Goal: Information Seeking & Learning: Learn about a topic

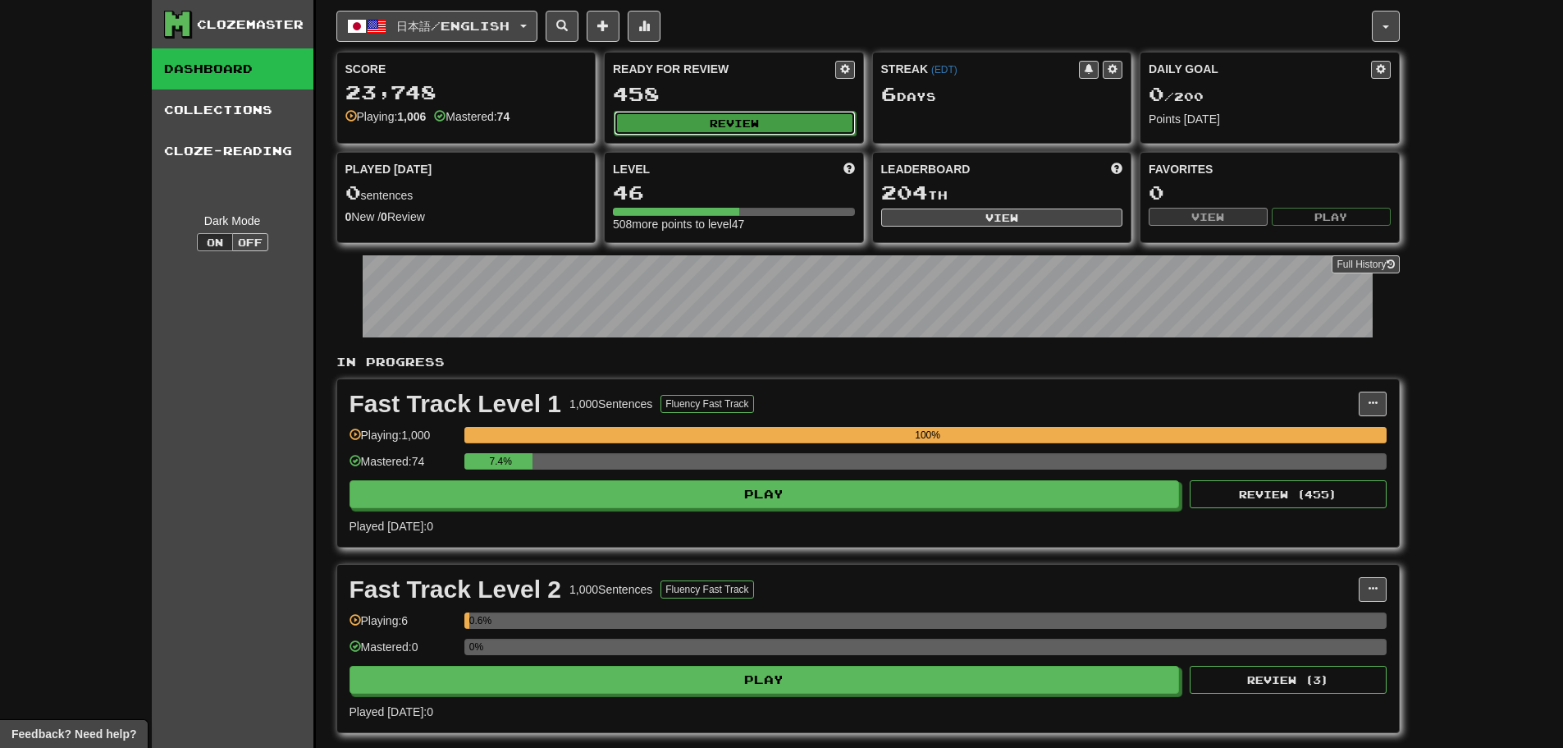
click at [706, 117] on button "Review" at bounding box center [735, 123] width 242 height 25
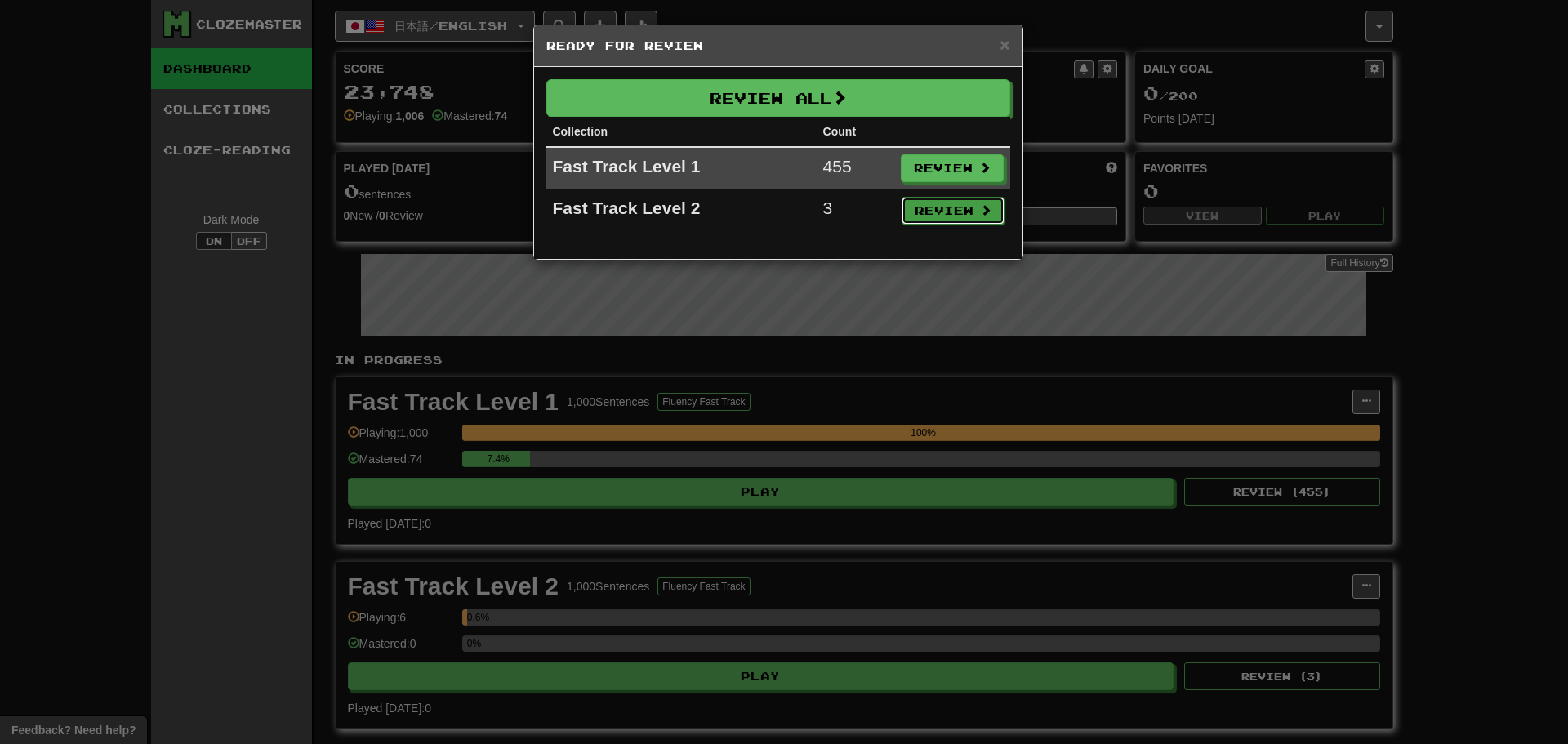
click at [956, 221] on button "Review" at bounding box center [952, 211] width 102 height 28
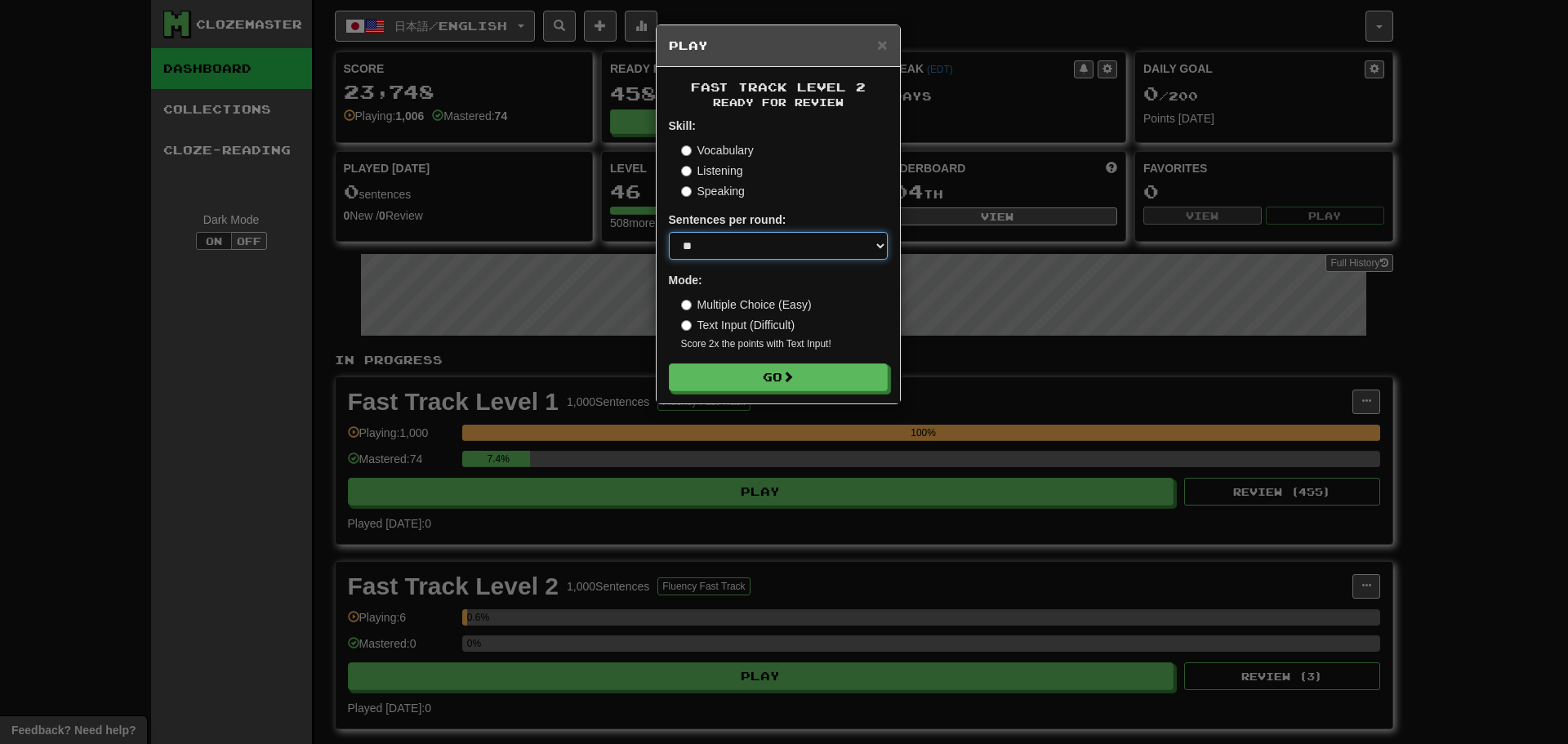
click at [772, 234] on select "* ** ** ** ** ** *** ********" at bounding box center [778, 246] width 219 height 28
select select "********"
click at [669, 232] on select "* ** ** ** ** ** *** ********" at bounding box center [778, 246] width 219 height 28
click at [745, 358] on form "Skill: Vocabulary Listening Speaking Sentences per round: * ** ** ** ** ** *** …" at bounding box center [778, 254] width 219 height 274
click at [744, 377] on button "Go" at bounding box center [779, 378] width 219 height 28
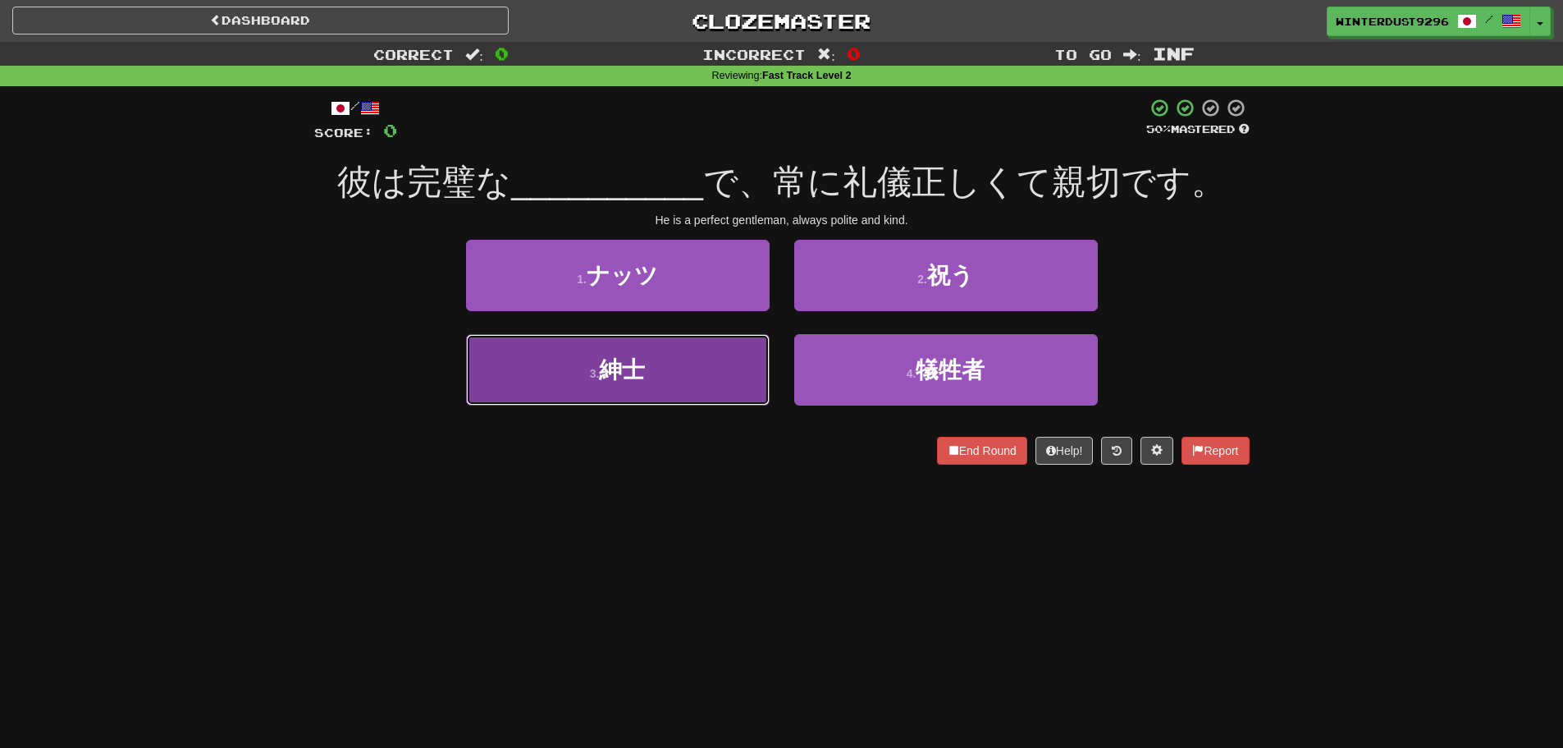
click at [729, 377] on button "3 . 紳士" at bounding box center [618, 369] width 304 height 71
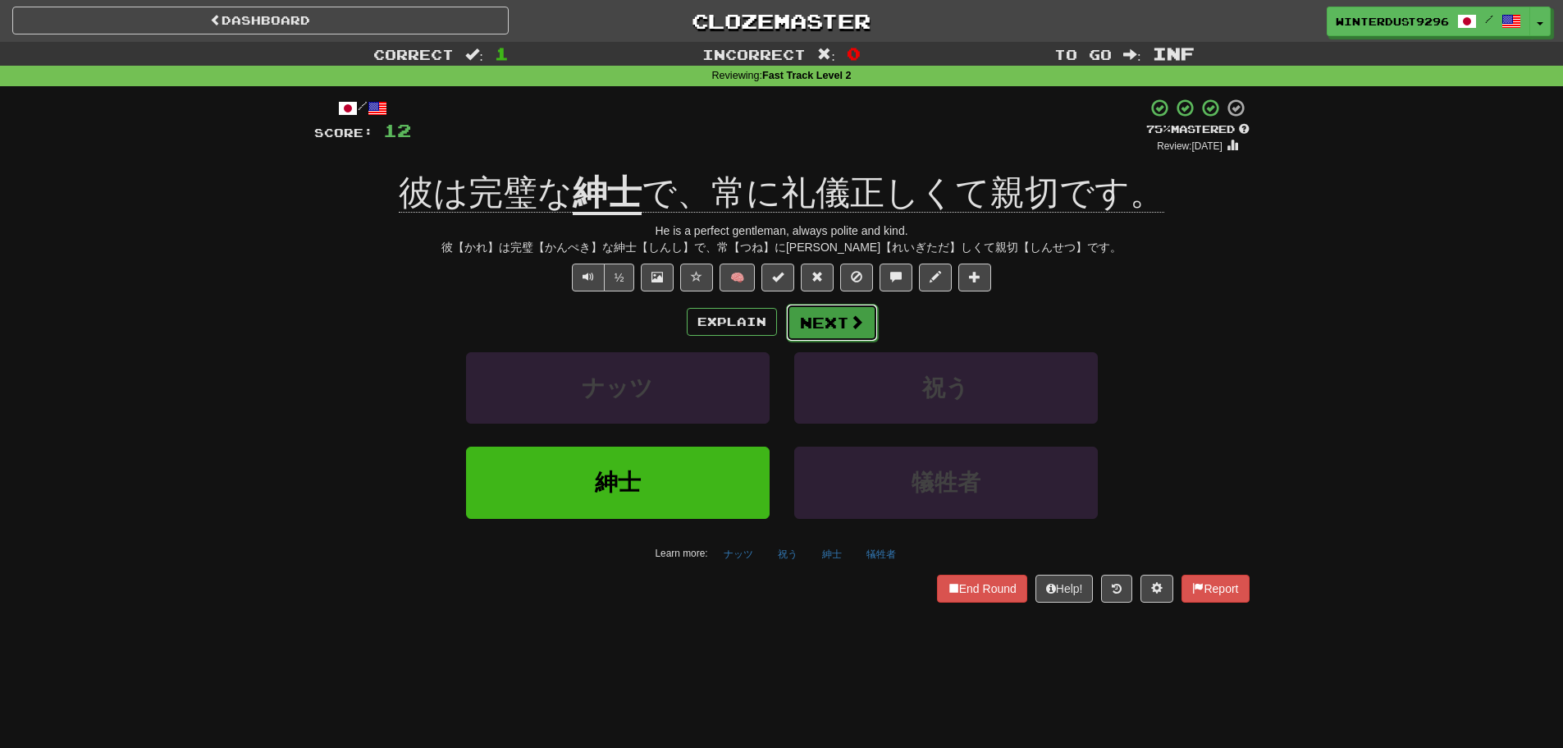
click at [820, 330] on button "Next" at bounding box center [832, 323] width 92 height 38
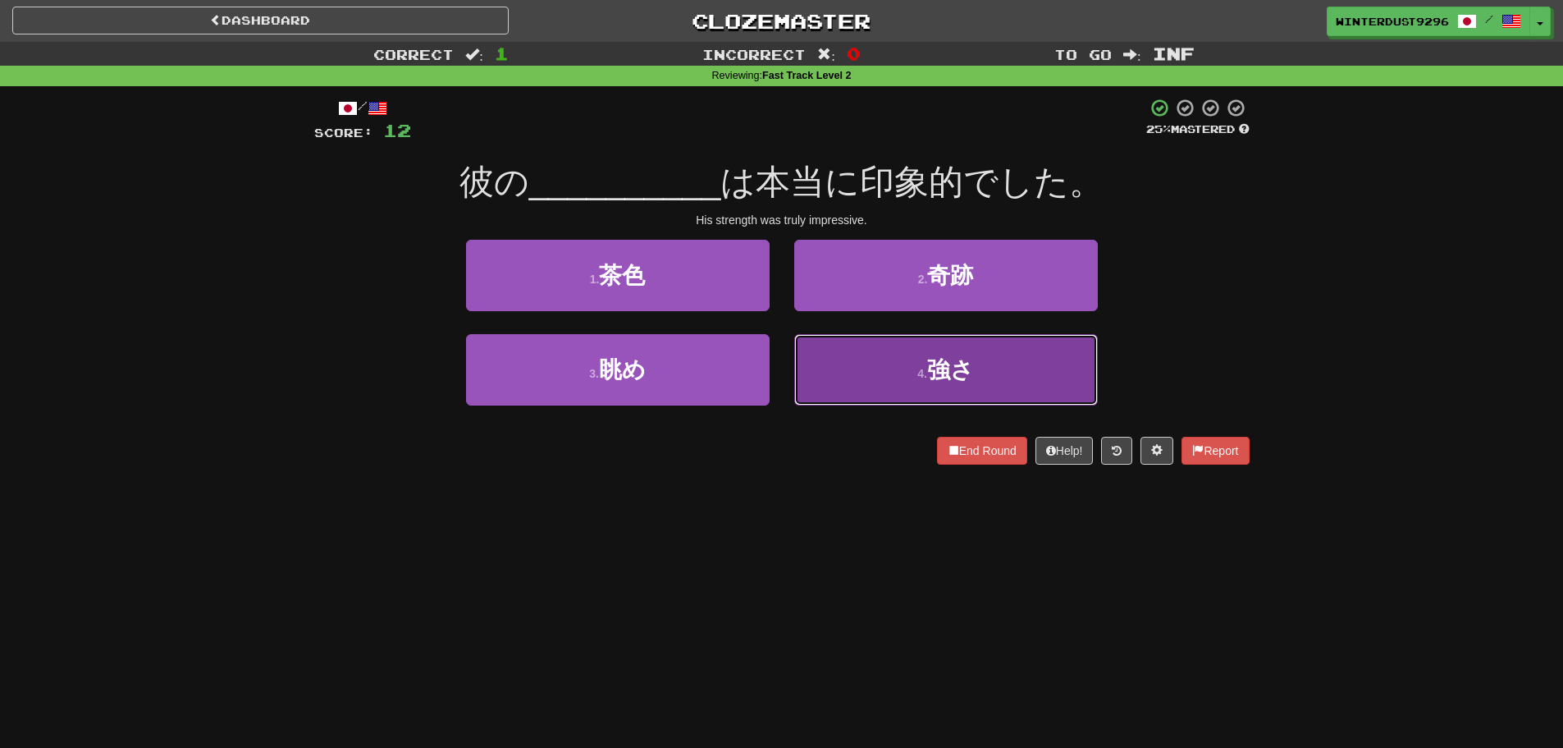
click at [858, 377] on button "4 . 強さ" at bounding box center [946, 369] width 304 height 71
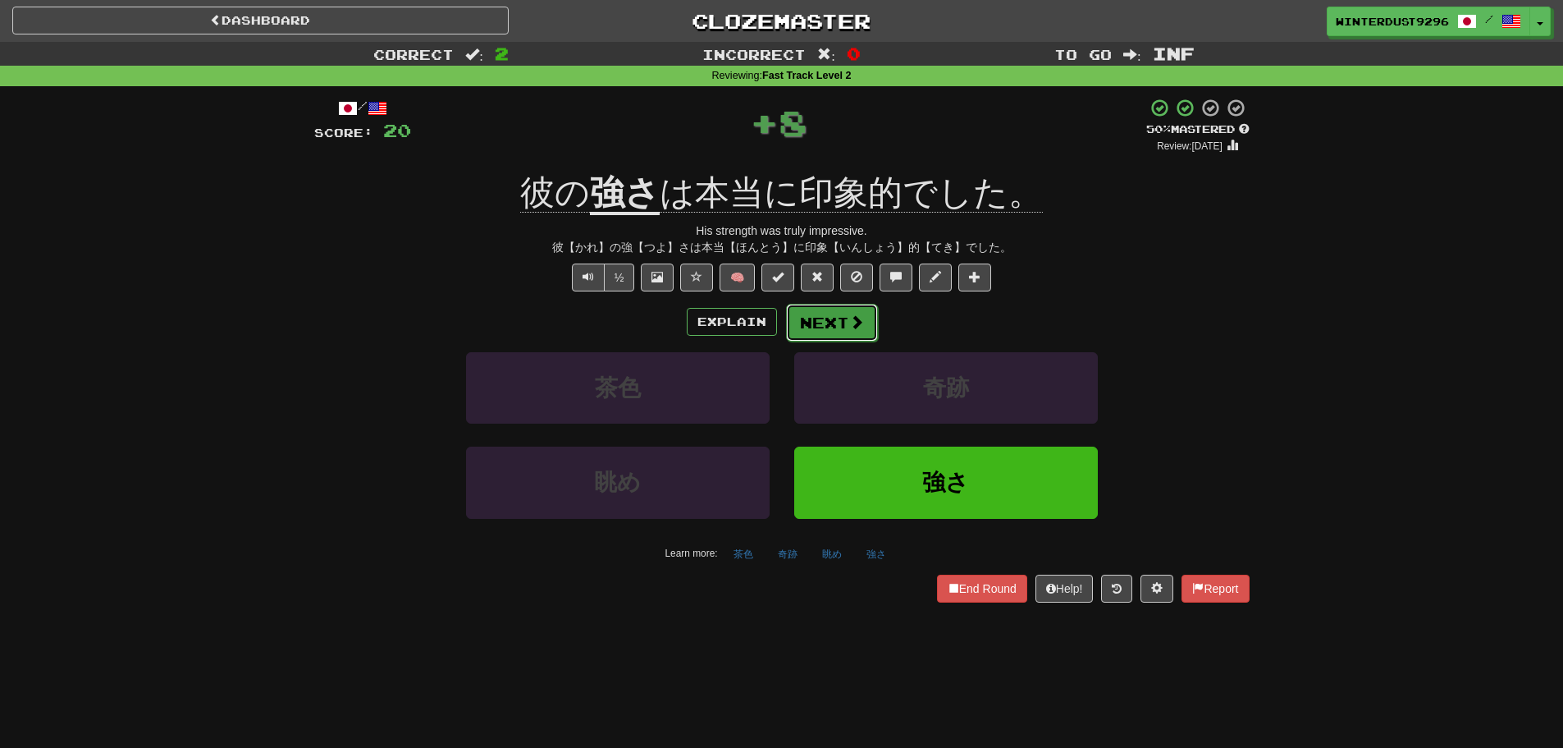
click at [835, 327] on button "Next" at bounding box center [832, 323] width 92 height 38
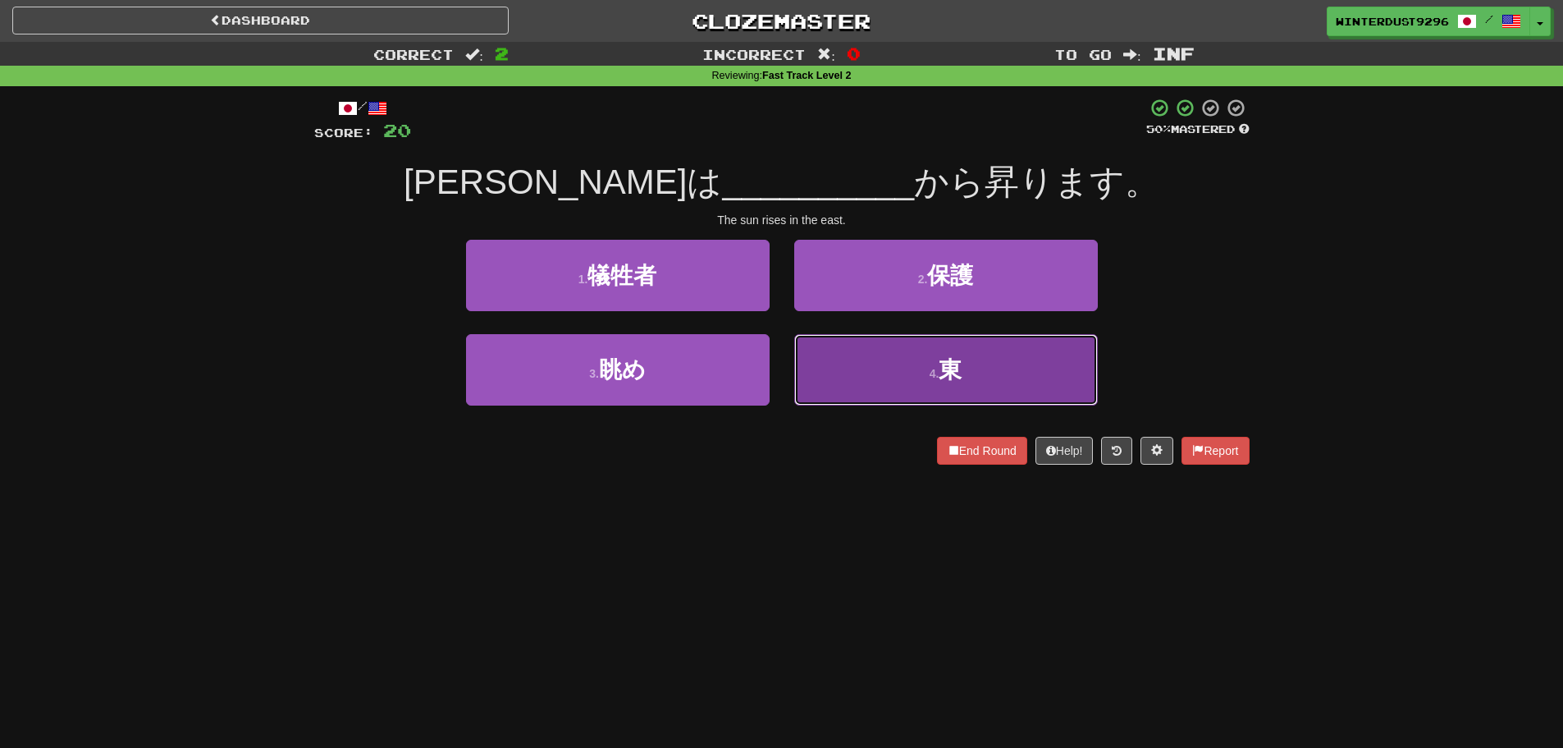
click at [853, 365] on button "4 . 東" at bounding box center [946, 369] width 304 height 71
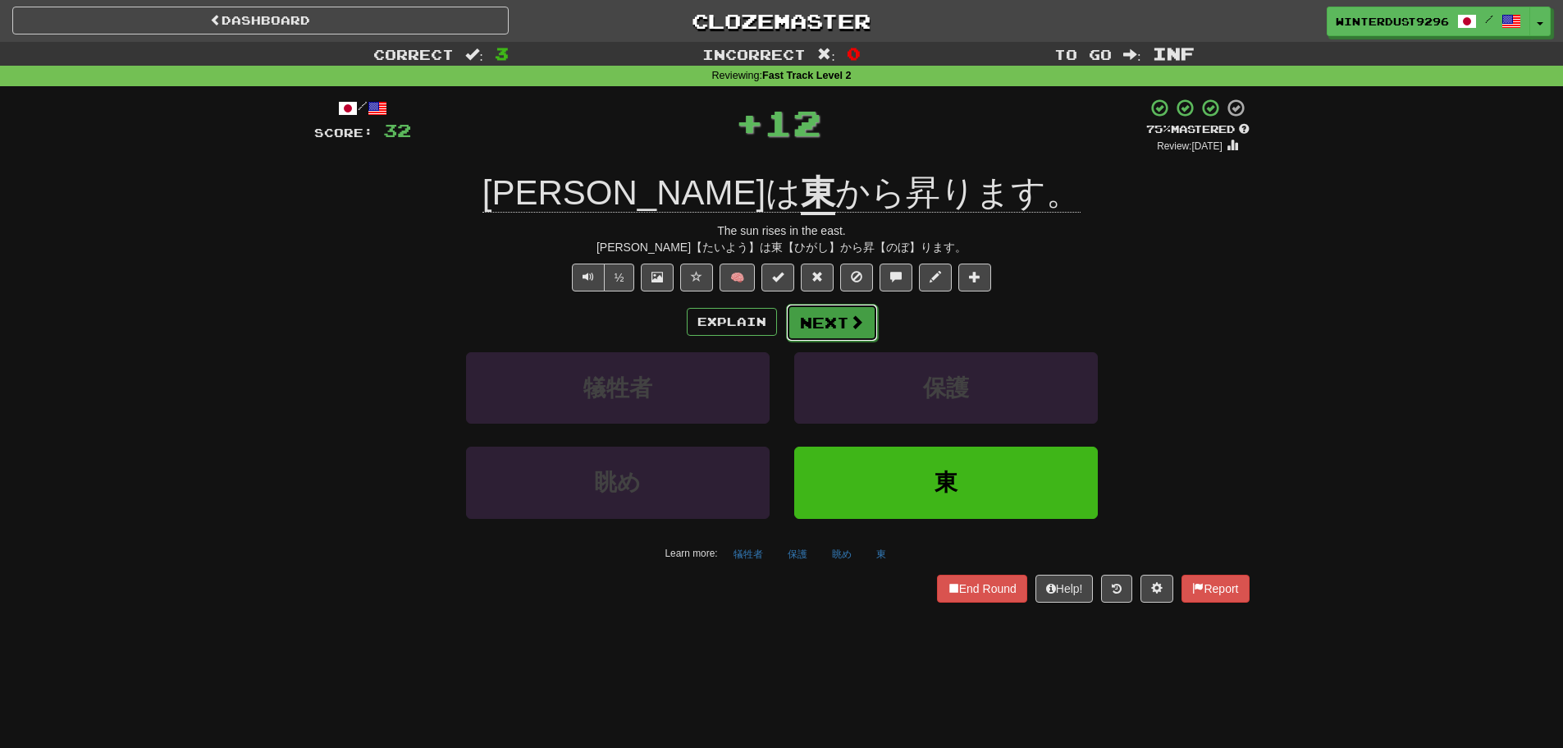
click at [831, 329] on button "Next" at bounding box center [832, 323] width 92 height 38
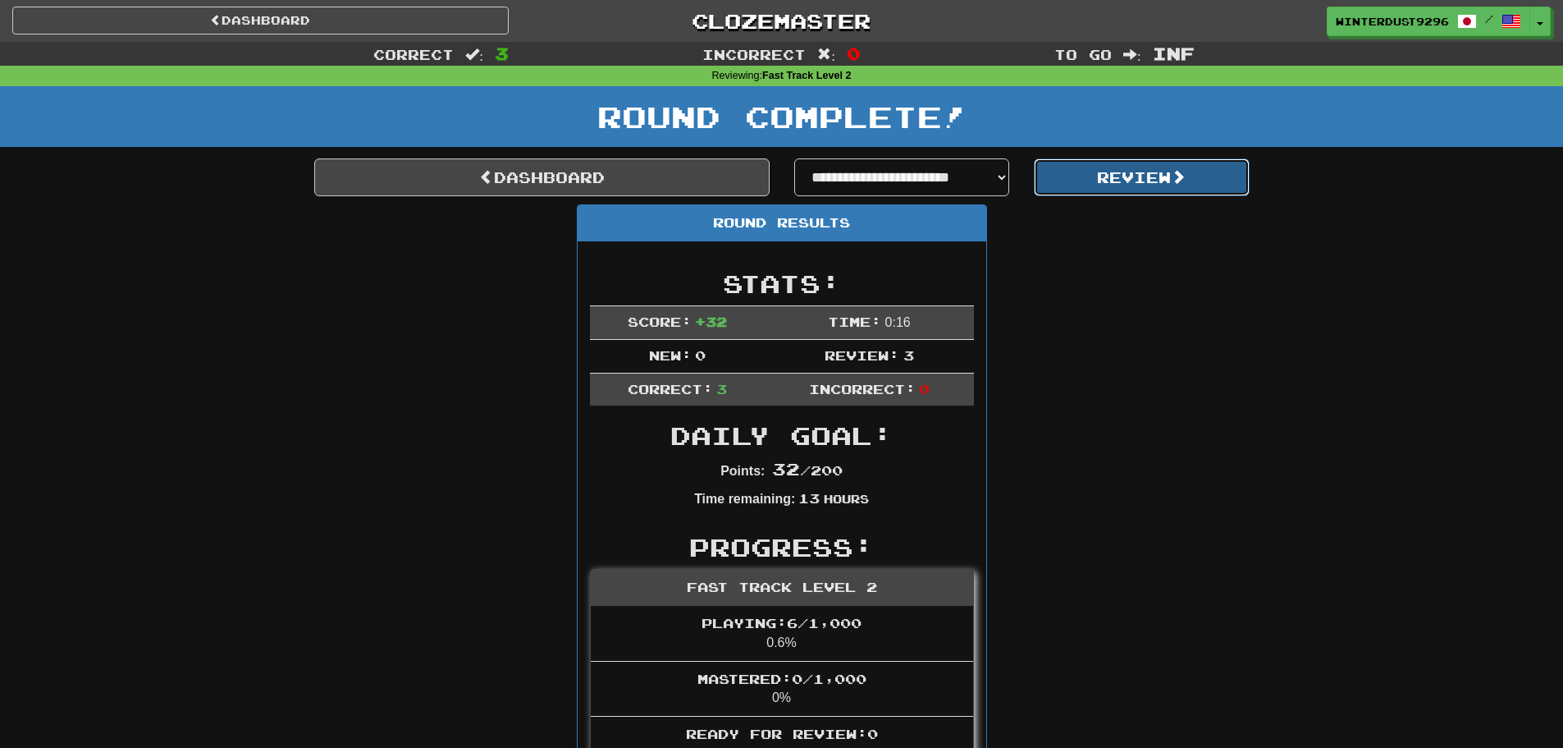
click at [1160, 184] on button "Review" at bounding box center [1142, 177] width 216 height 38
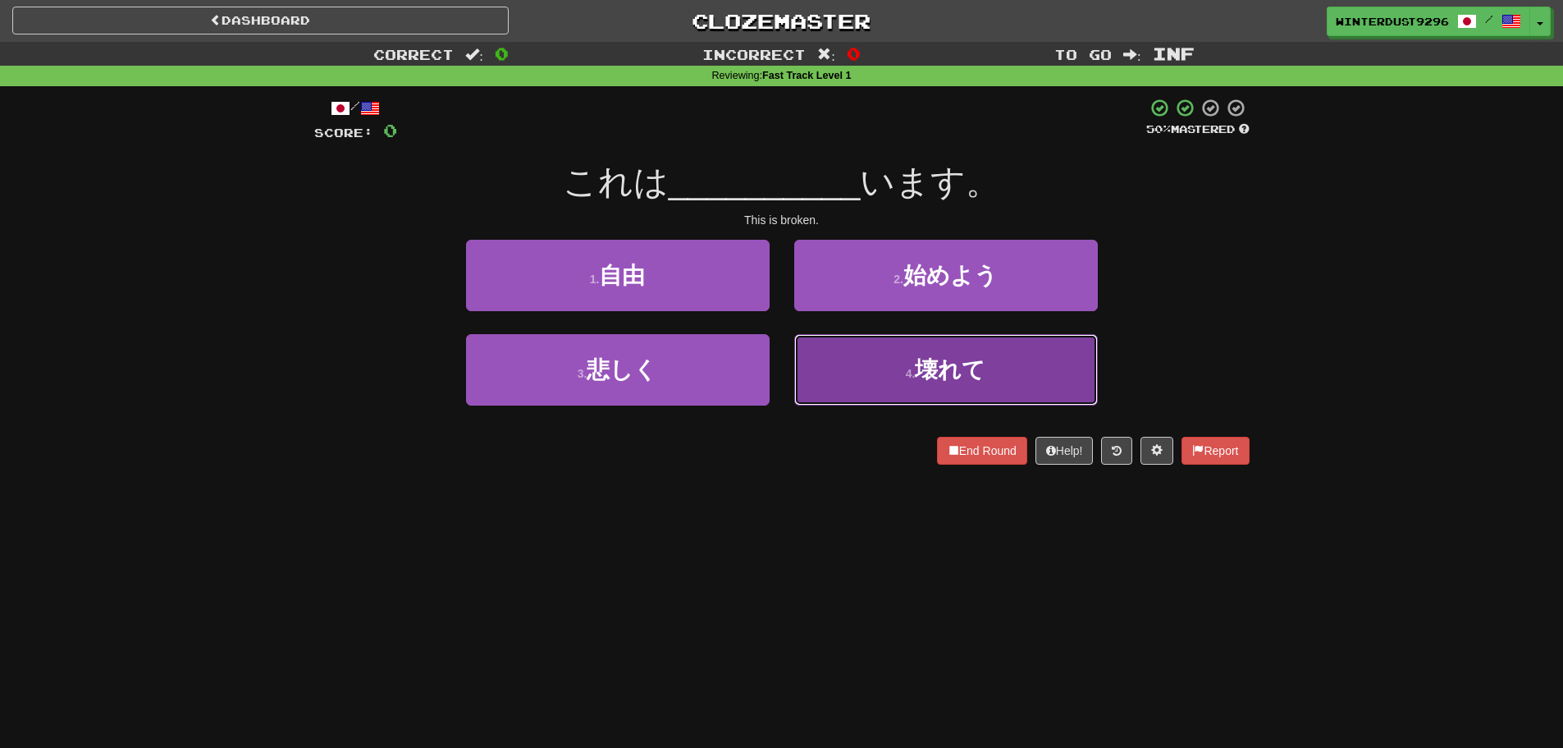
click at [840, 368] on button "4 . 壊れて" at bounding box center [946, 369] width 304 height 71
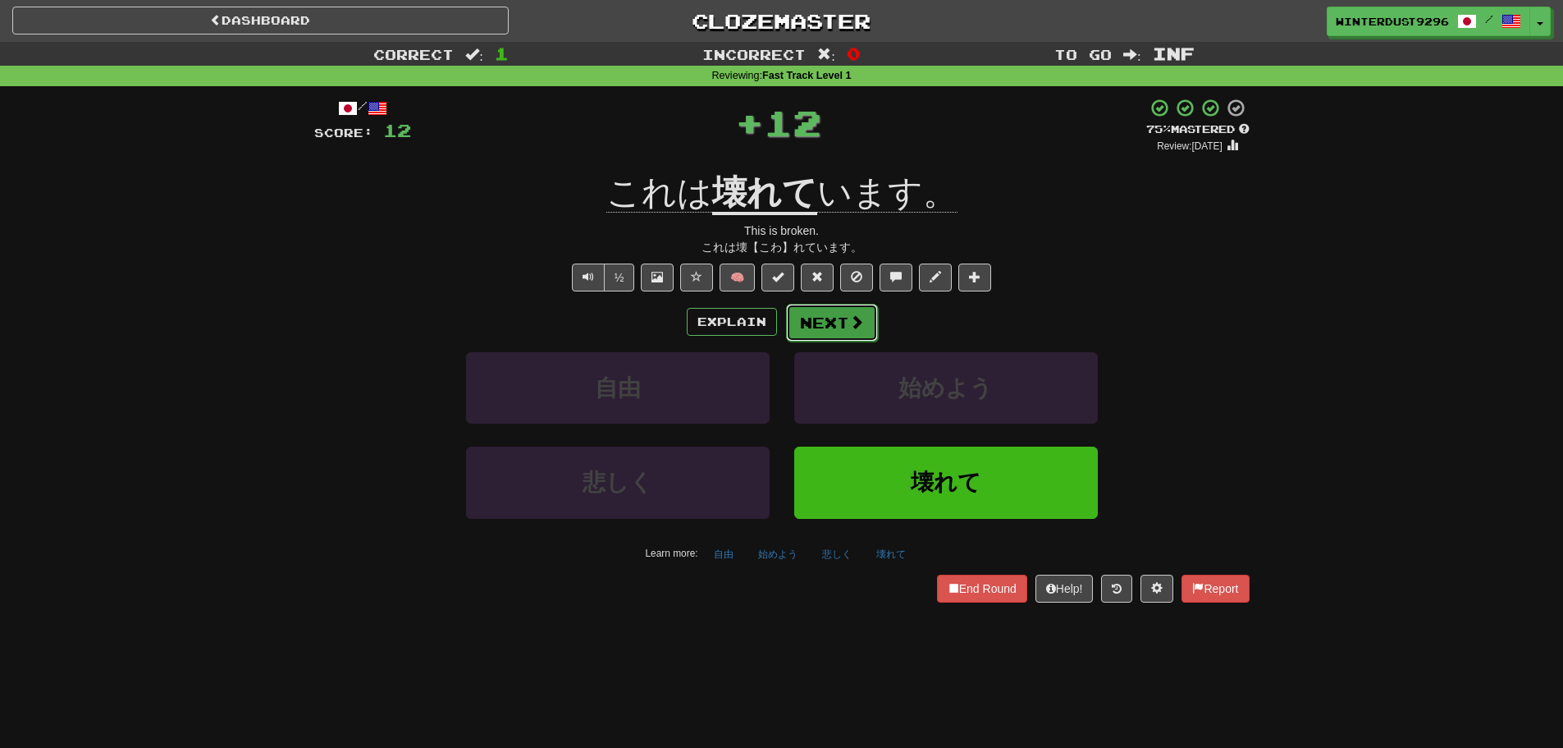
click at [826, 320] on button "Next" at bounding box center [832, 323] width 92 height 38
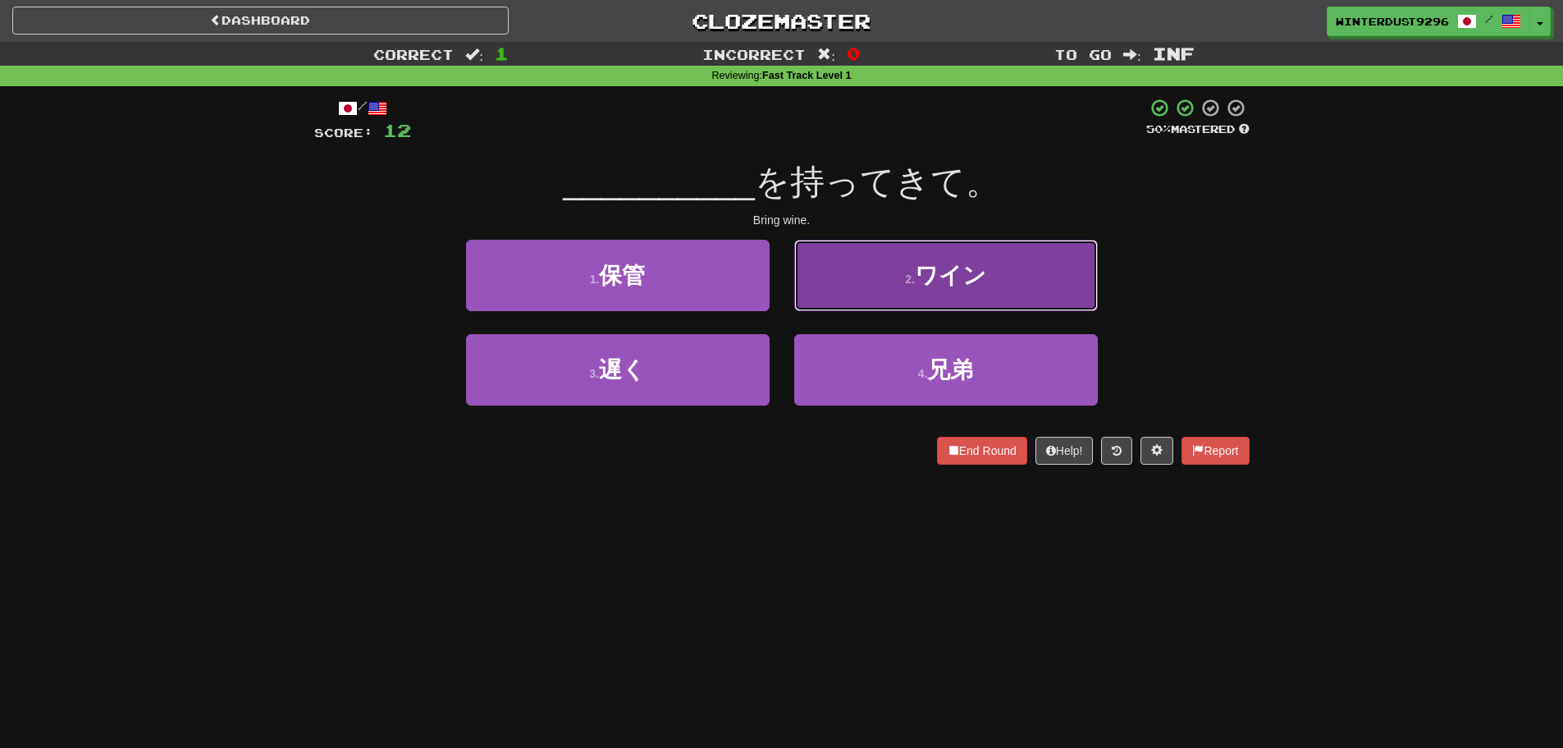
click at [861, 300] on button "2 . ワイン" at bounding box center [946, 275] width 304 height 71
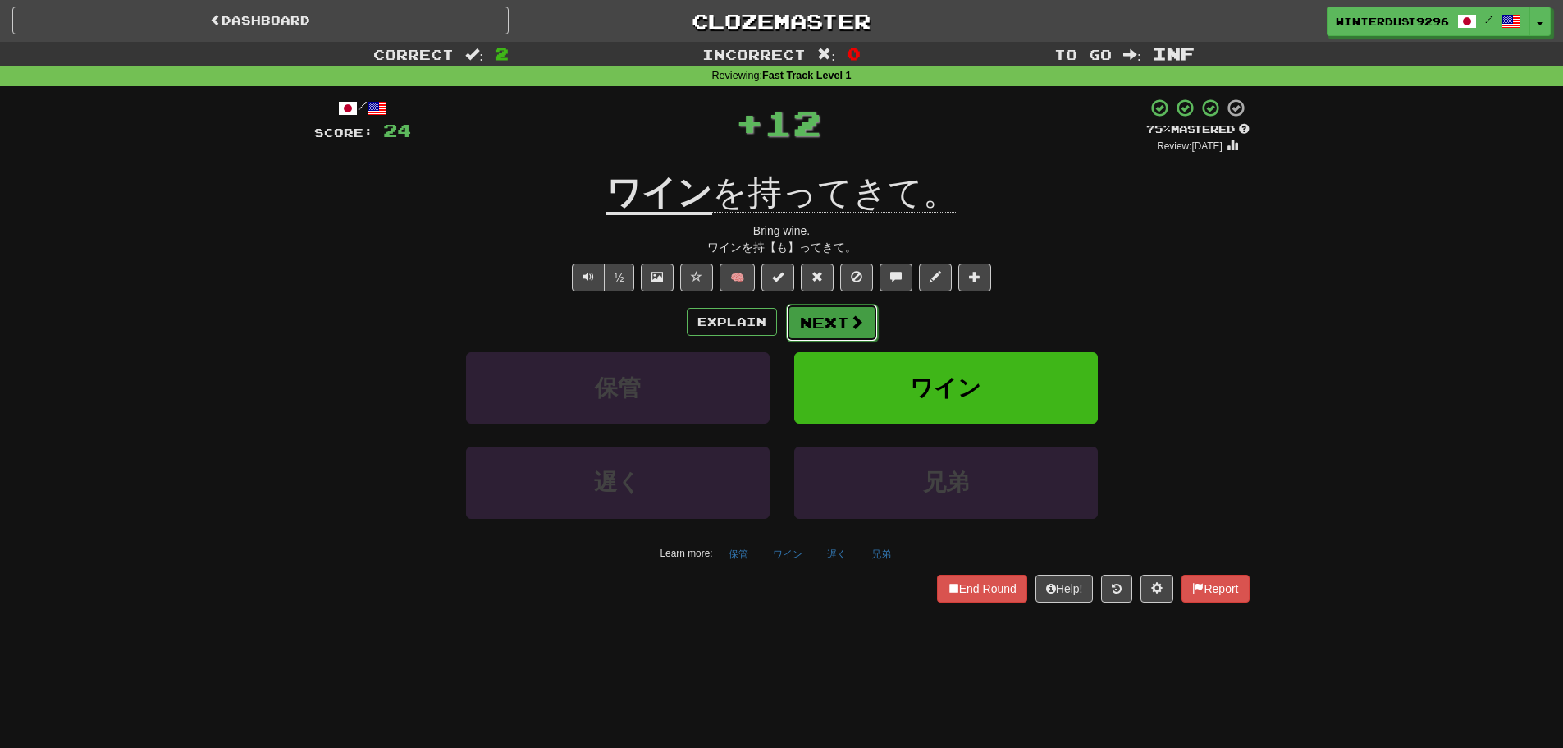
click at [849, 323] on span at bounding box center [856, 321] width 15 height 15
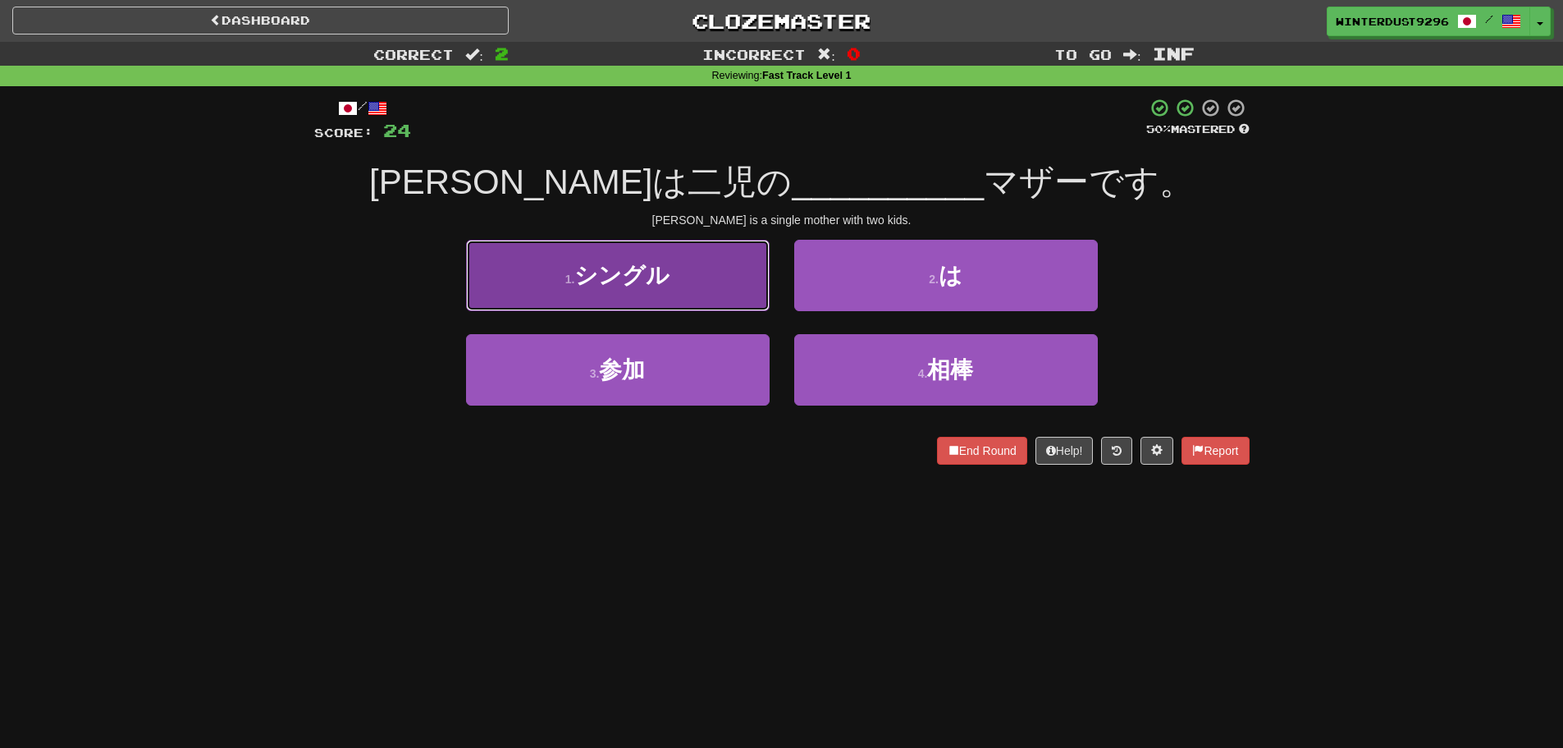
click at [666, 272] on span "シングル" at bounding box center [621, 275] width 95 height 25
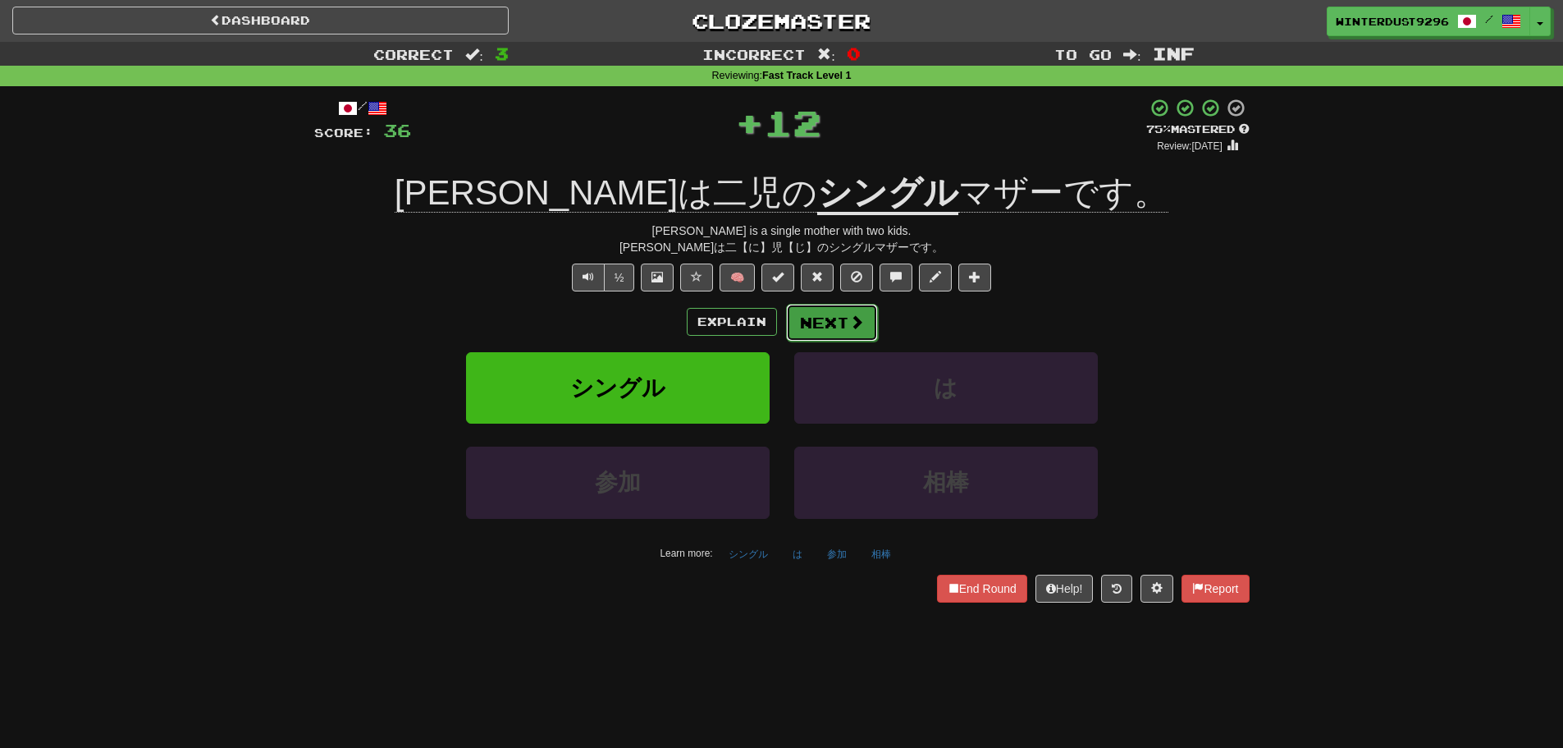
click at [808, 325] on button "Next" at bounding box center [832, 323] width 92 height 38
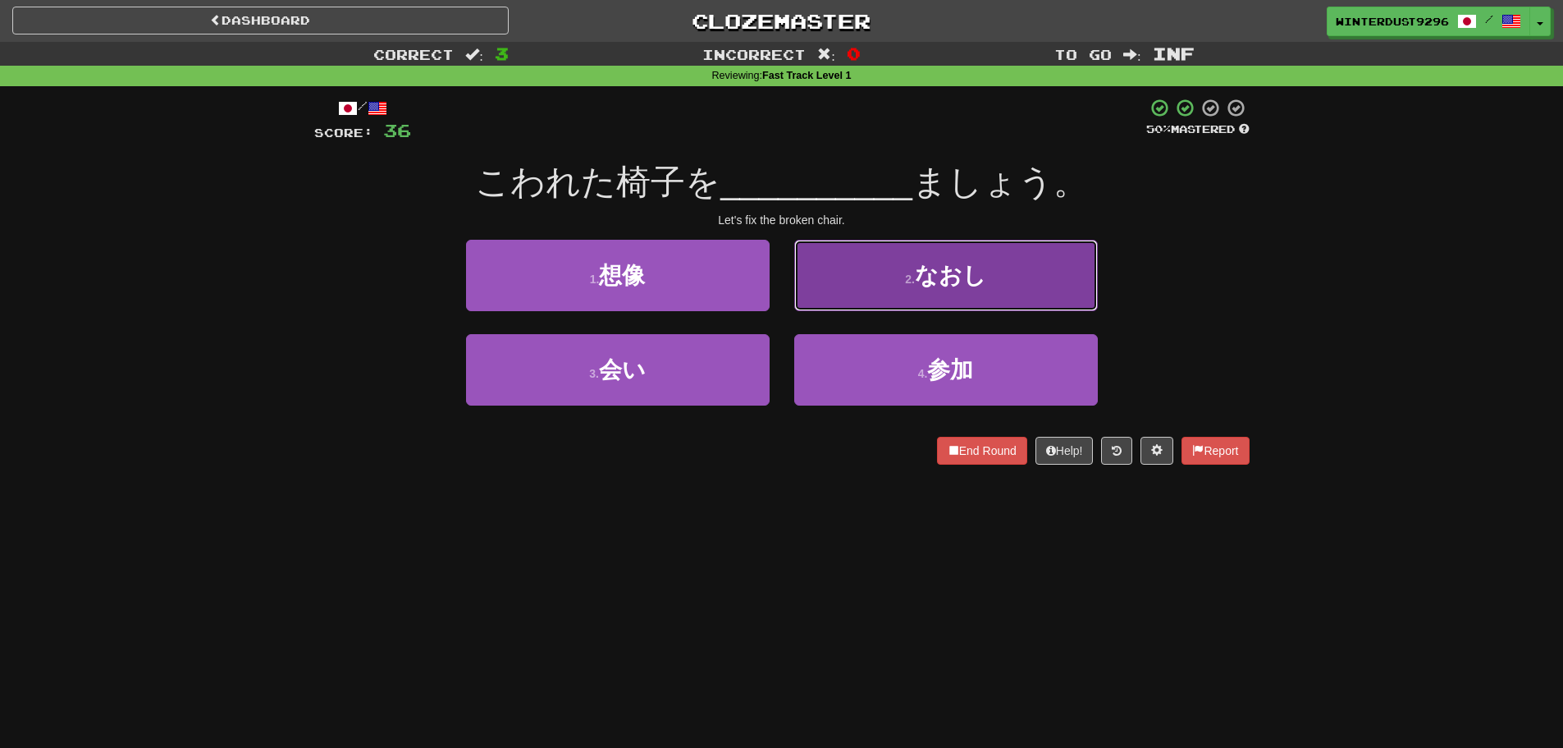
click at [912, 278] on small "2 ." at bounding box center [910, 278] width 10 height 13
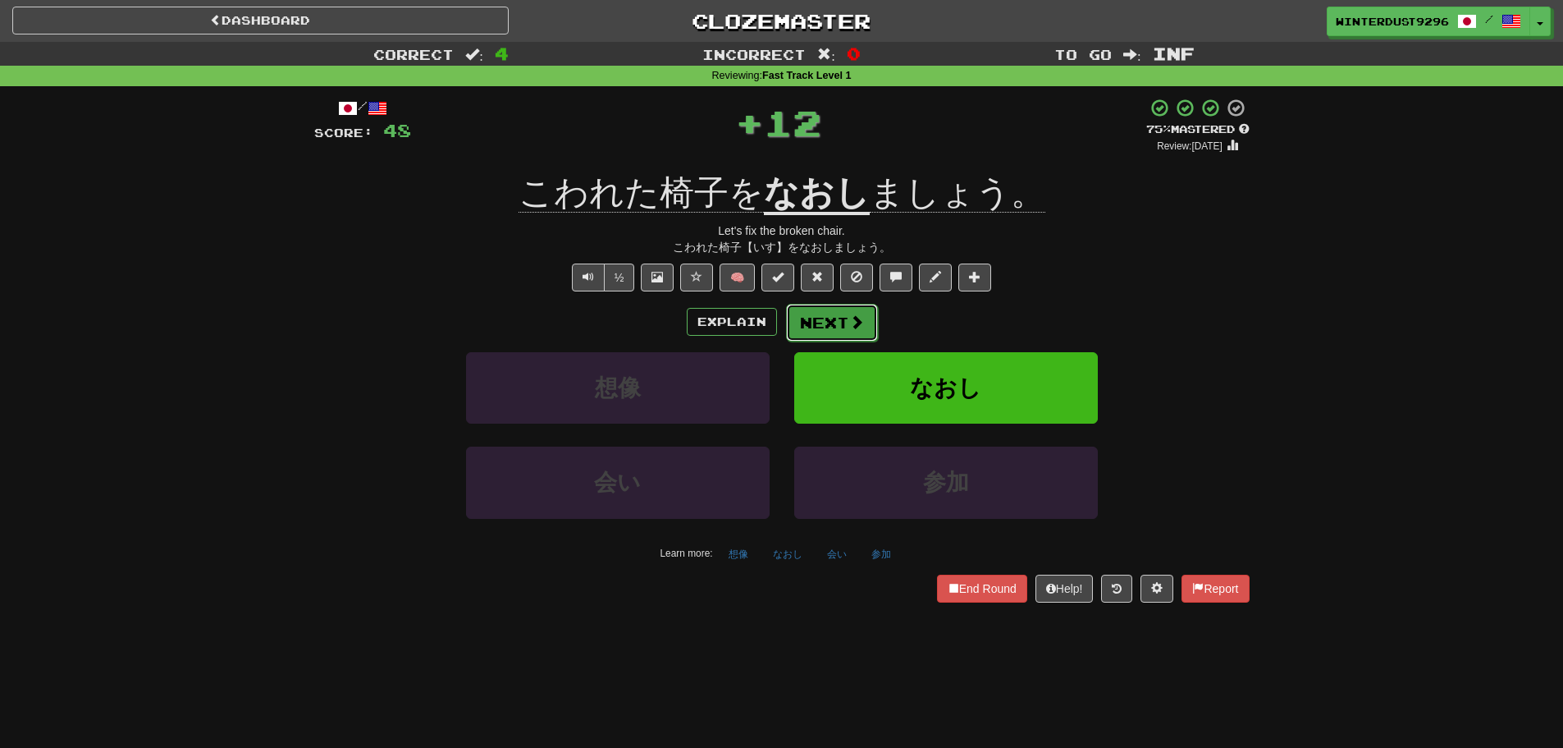
click at [852, 327] on span at bounding box center [856, 321] width 15 height 15
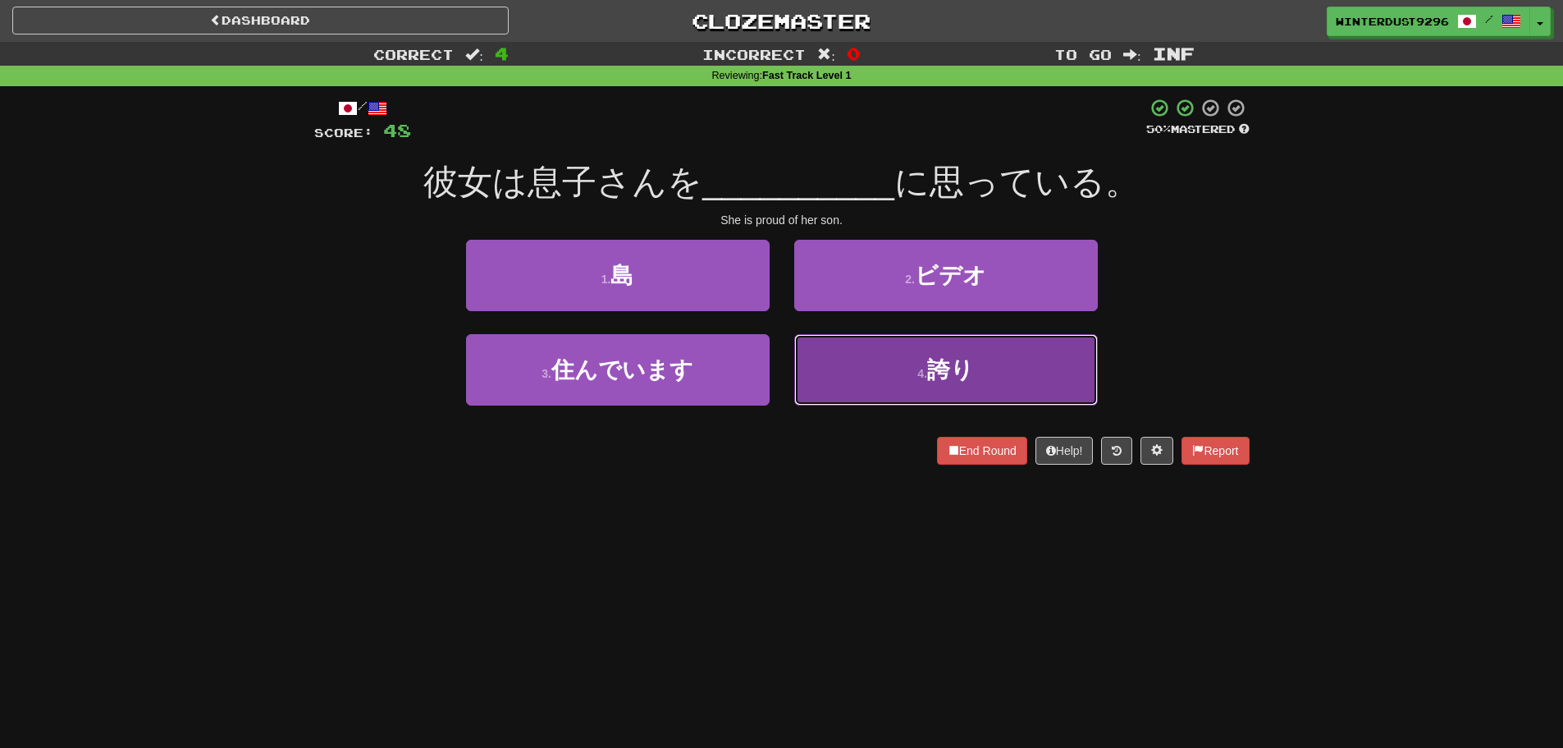
click at [850, 374] on button "4 . 誇り" at bounding box center [946, 369] width 304 height 71
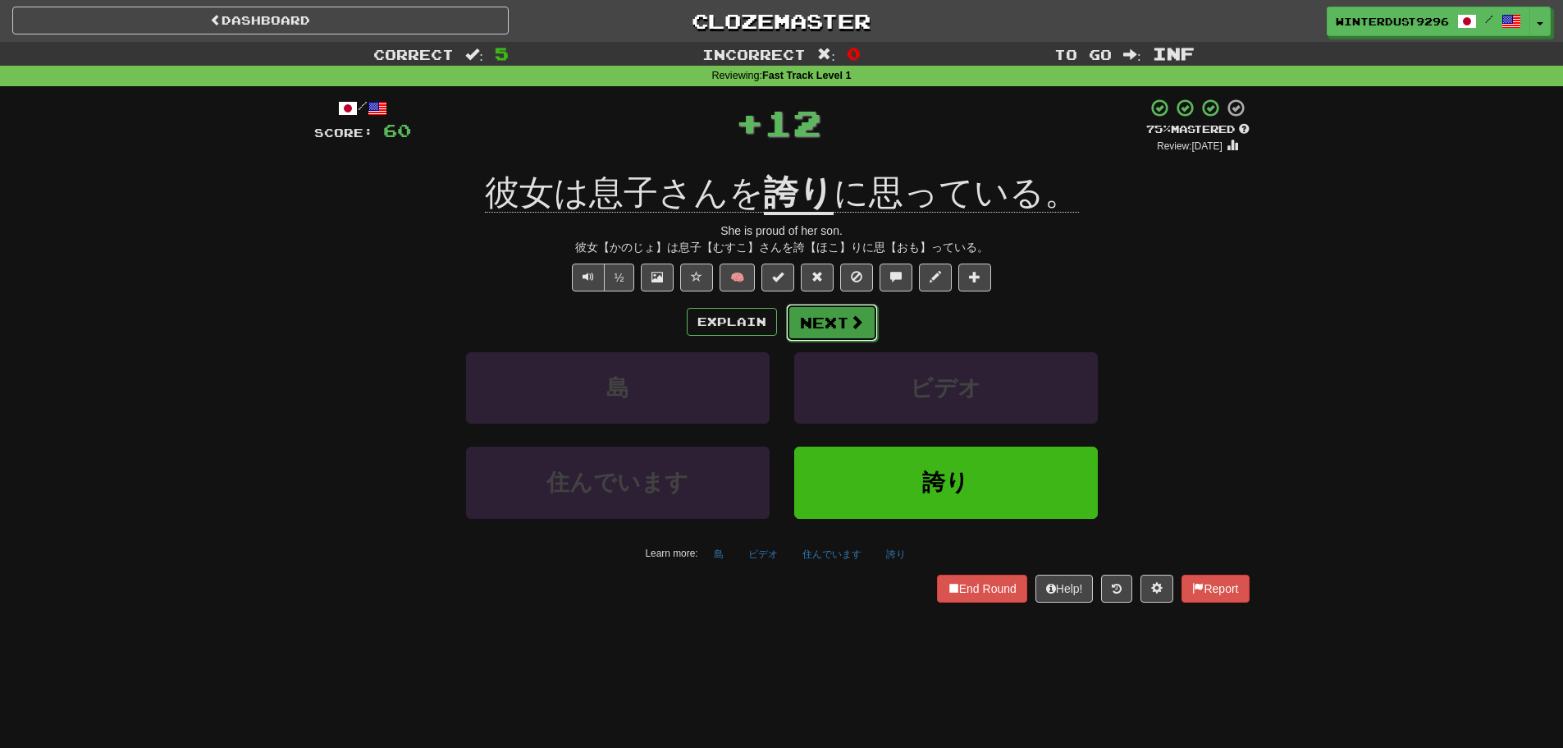
click at [832, 327] on button "Next" at bounding box center [832, 323] width 92 height 38
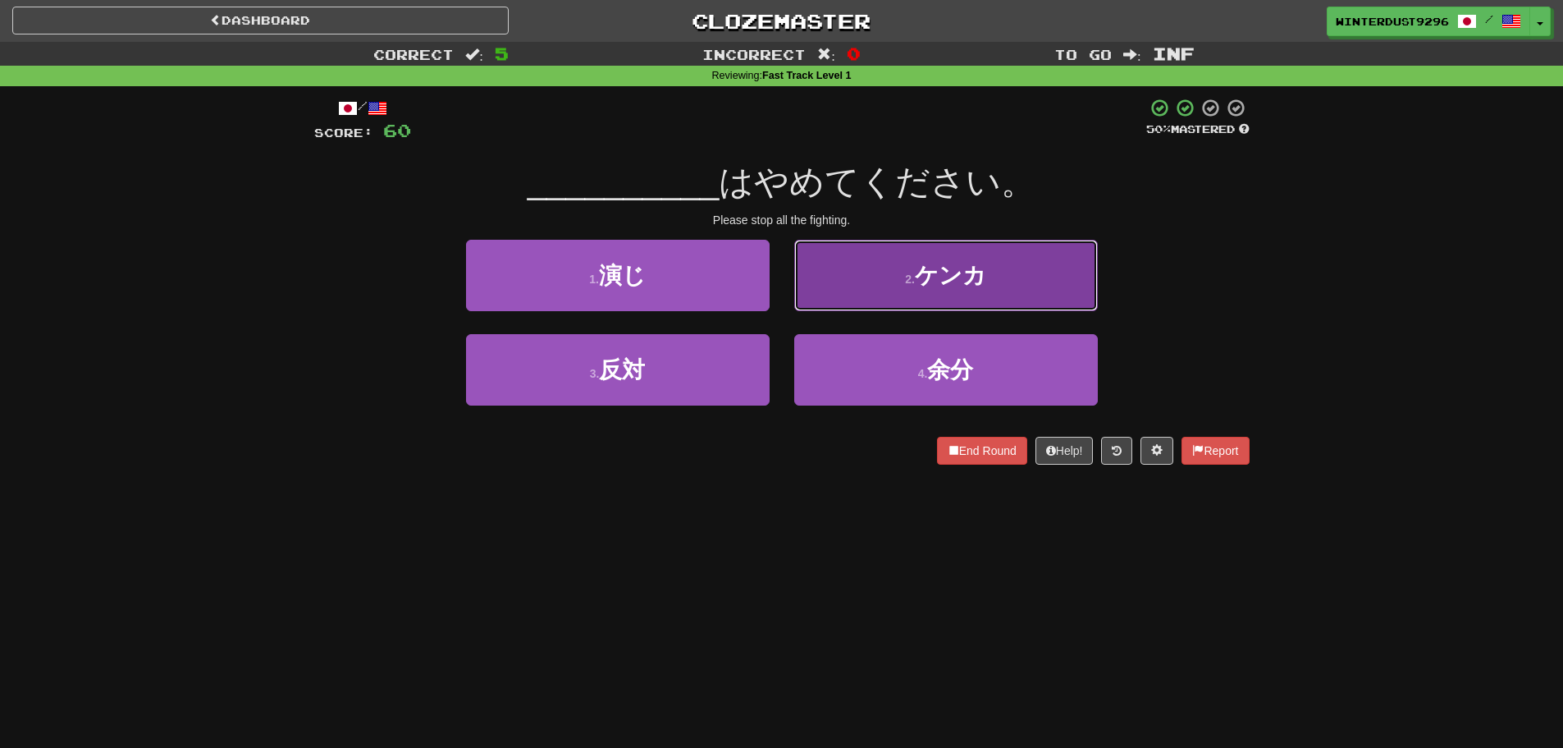
click at [843, 303] on button "2 . ケンカ" at bounding box center [946, 275] width 304 height 71
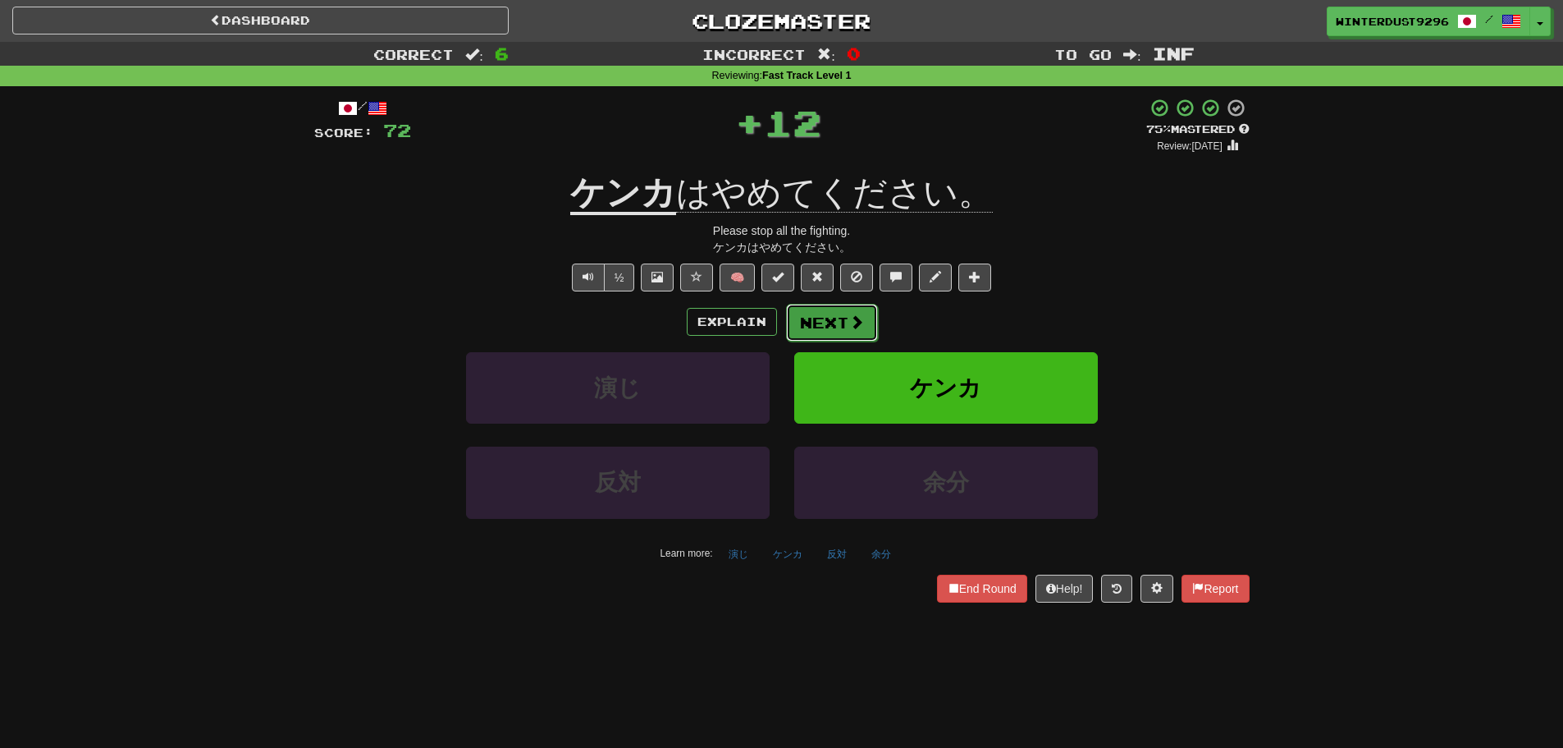
click at [825, 318] on button "Next" at bounding box center [832, 323] width 92 height 38
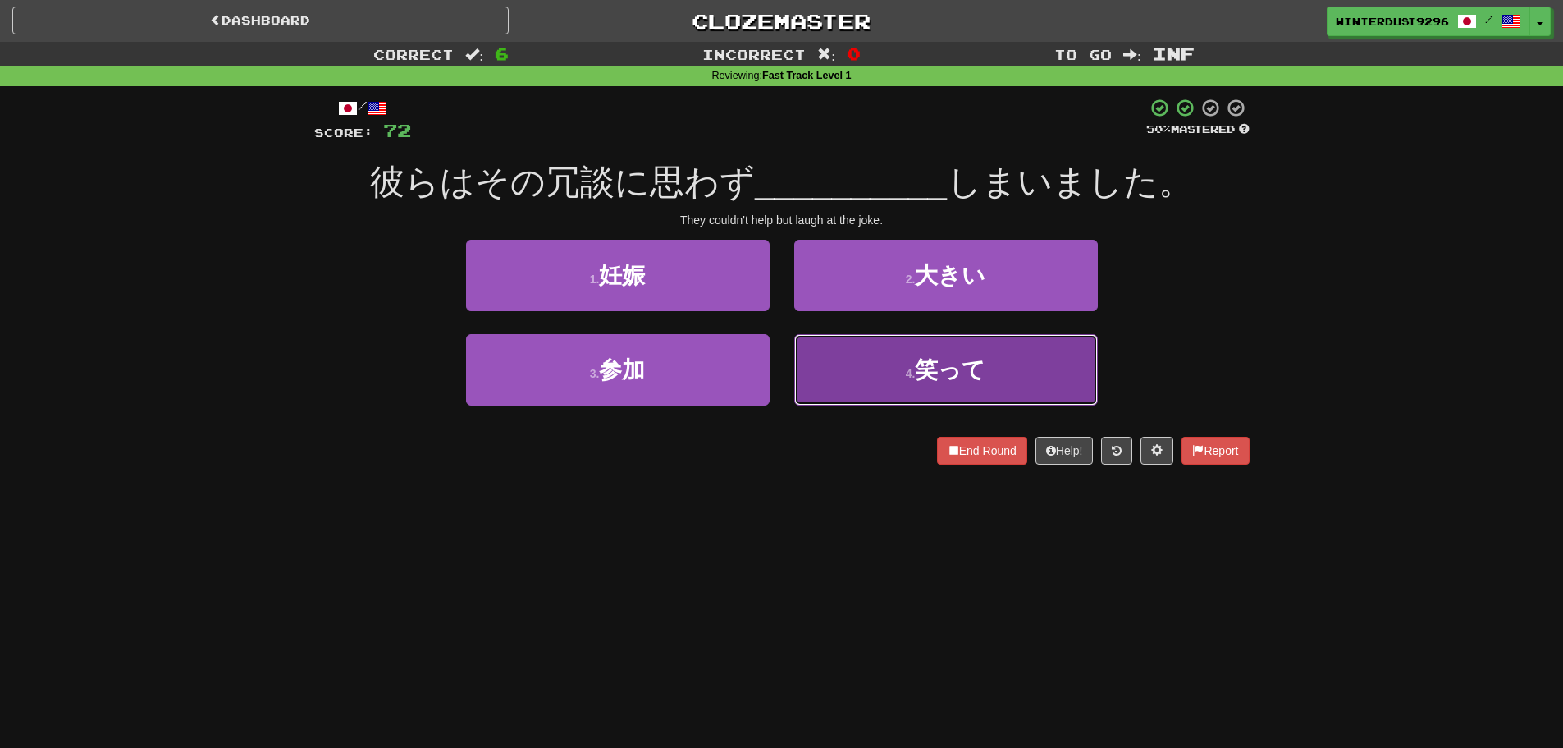
click at [853, 368] on button "4 . 笑って" at bounding box center [946, 369] width 304 height 71
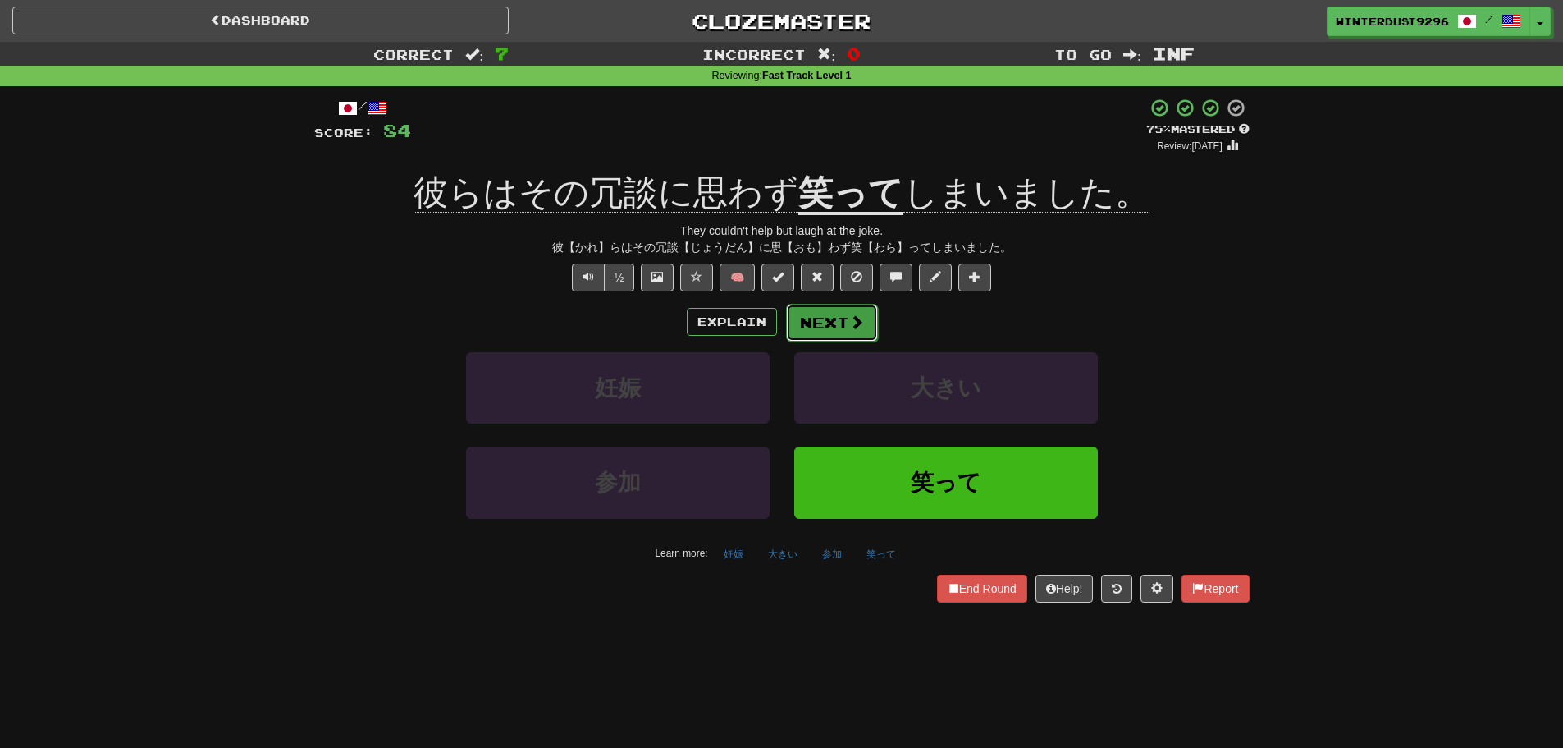
click at [849, 321] on span at bounding box center [856, 321] width 15 height 15
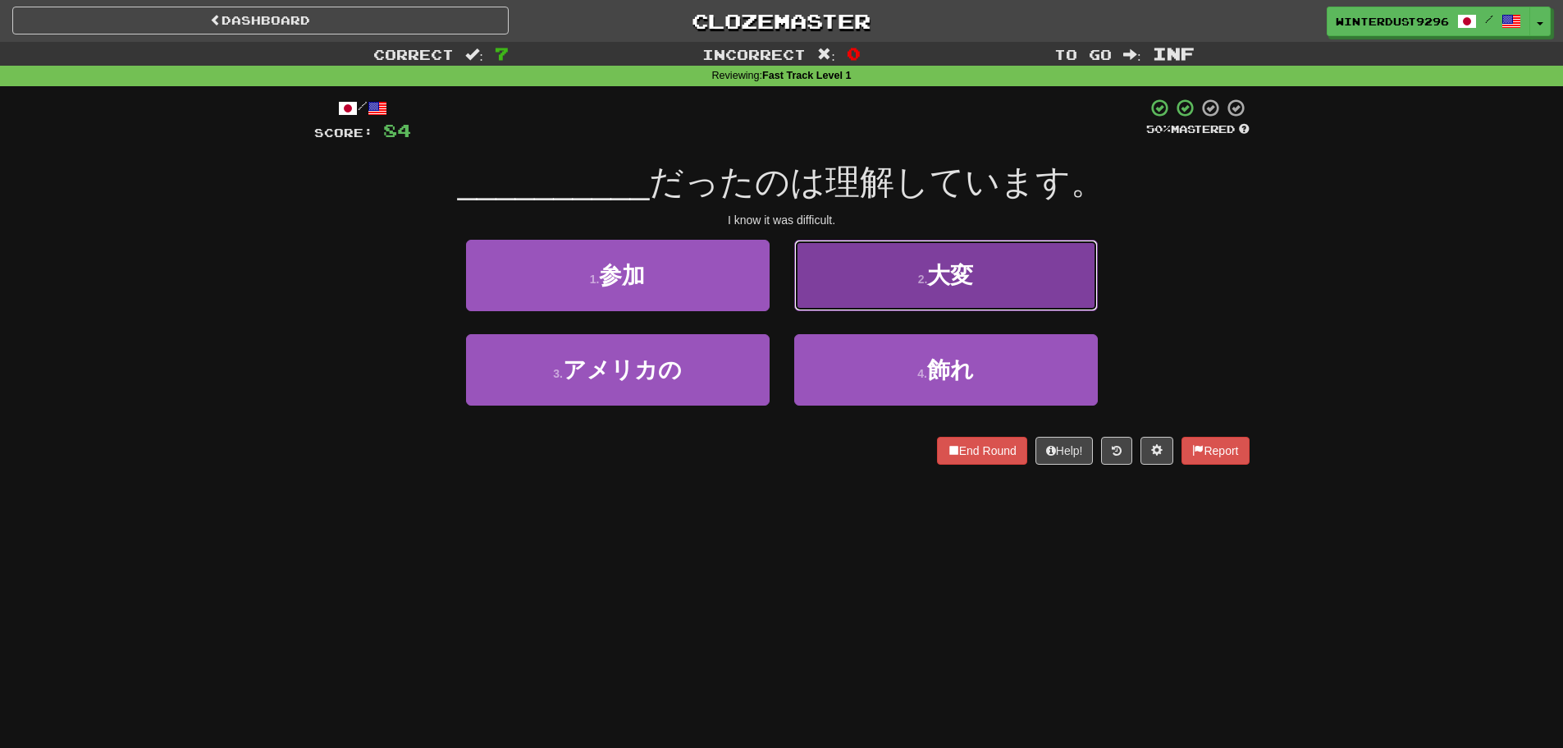
click at [922, 280] on small "2 ." at bounding box center [923, 278] width 10 height 13
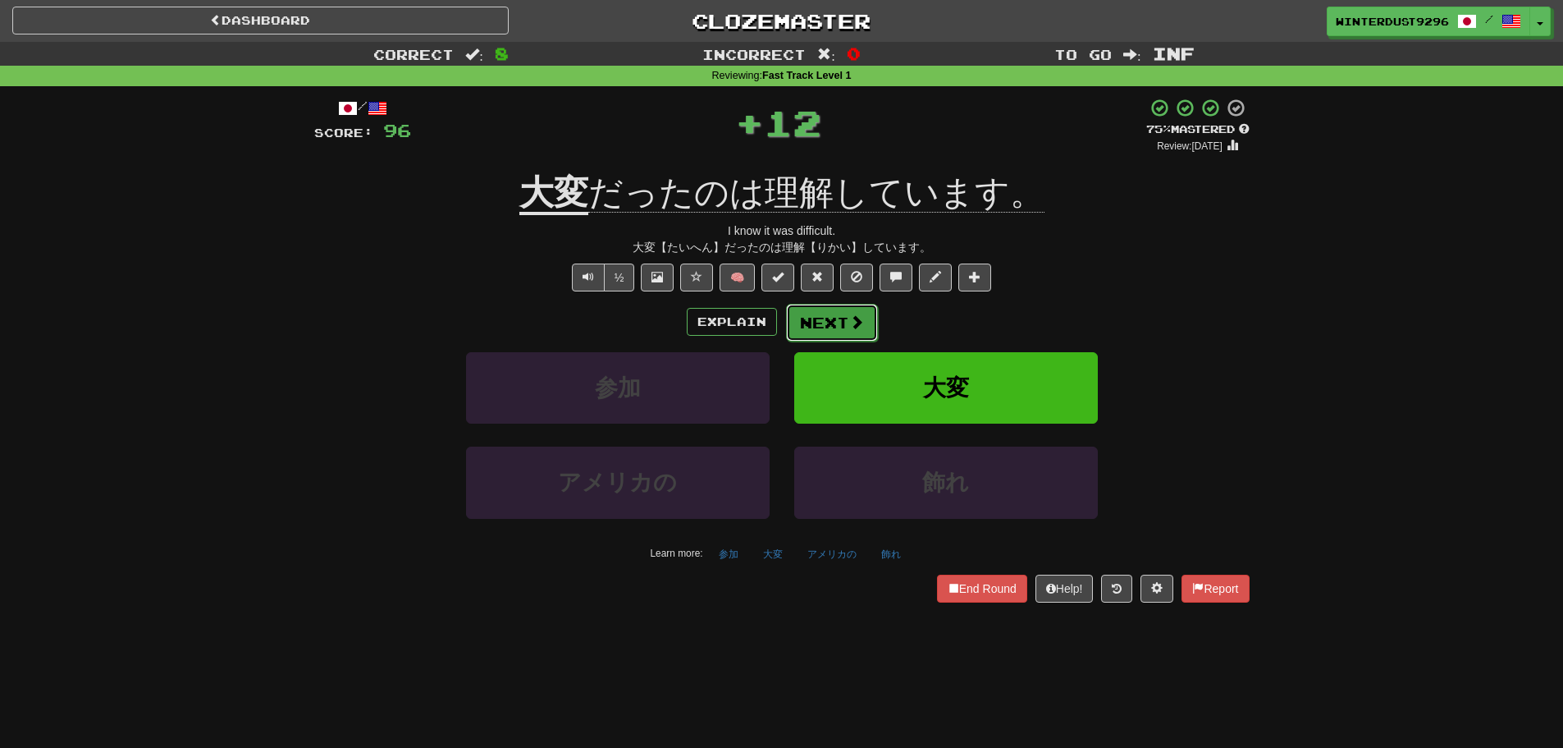
click at [829, 318] on button "Next" at bounding box center [832, 323] width 92 height 38
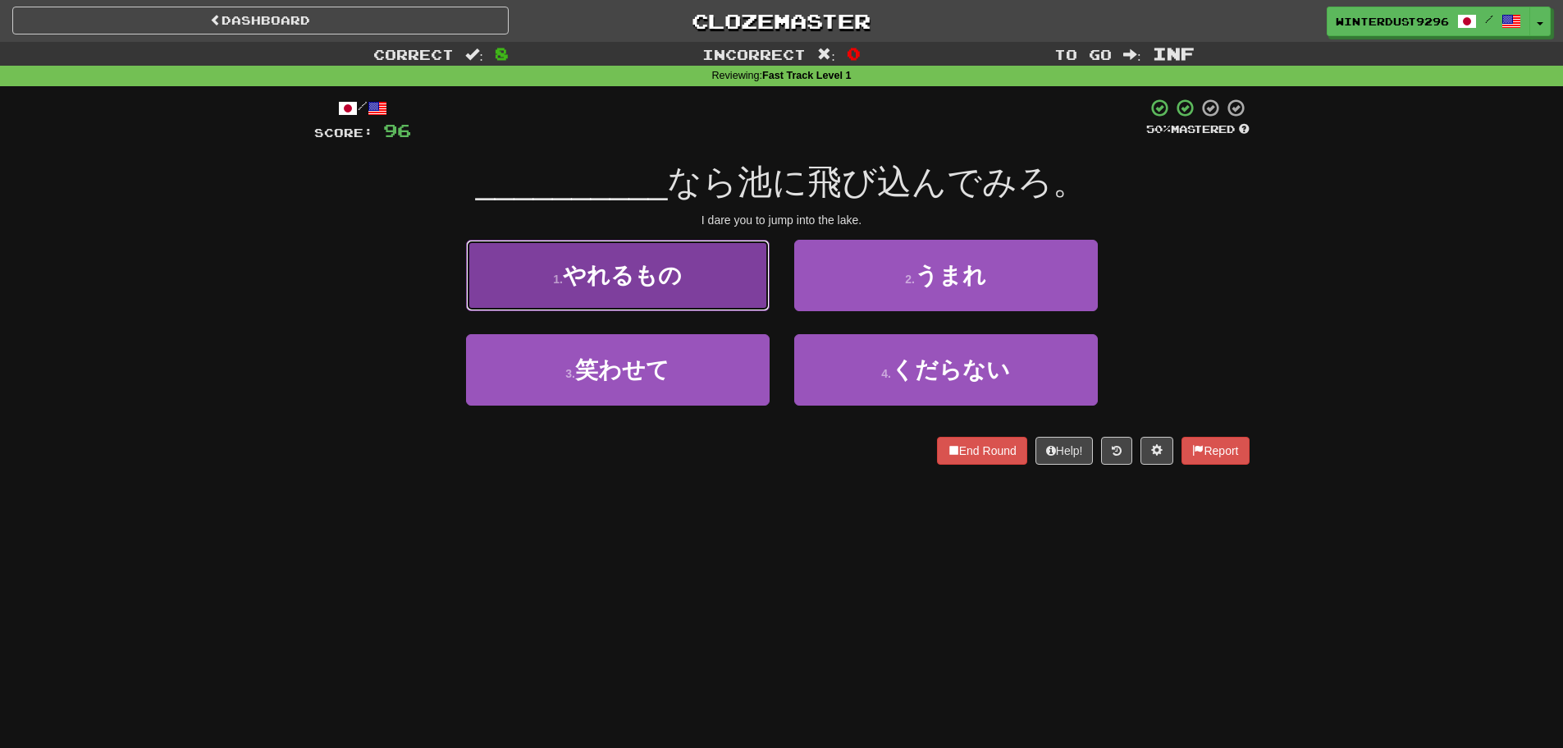
click at [717, 296] on button "1 . やれるもの" at bounding box center [618, 275] width 304 height 71
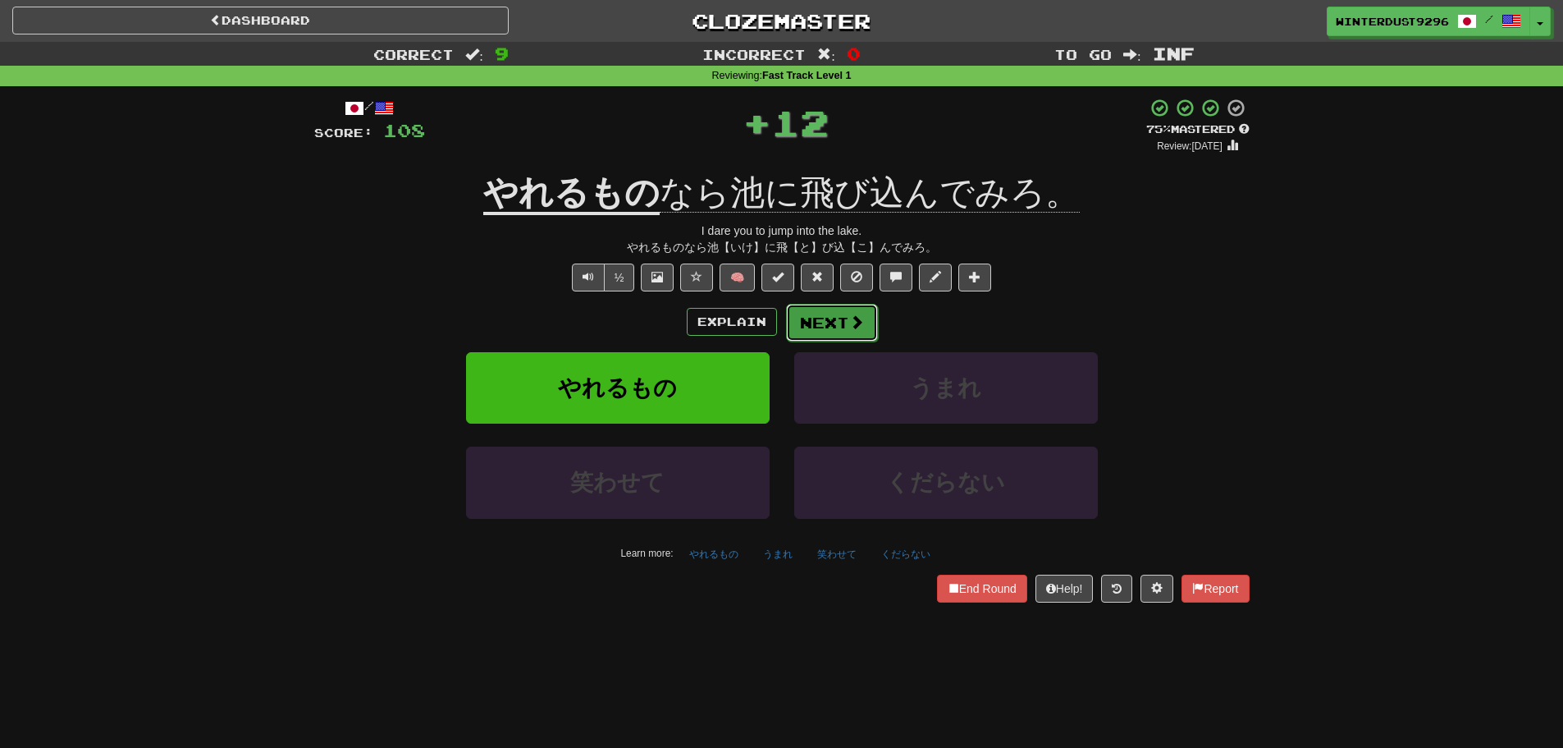
click at [844, 327] on button "Next" at bounding box center [832, 323] width 92 height 38
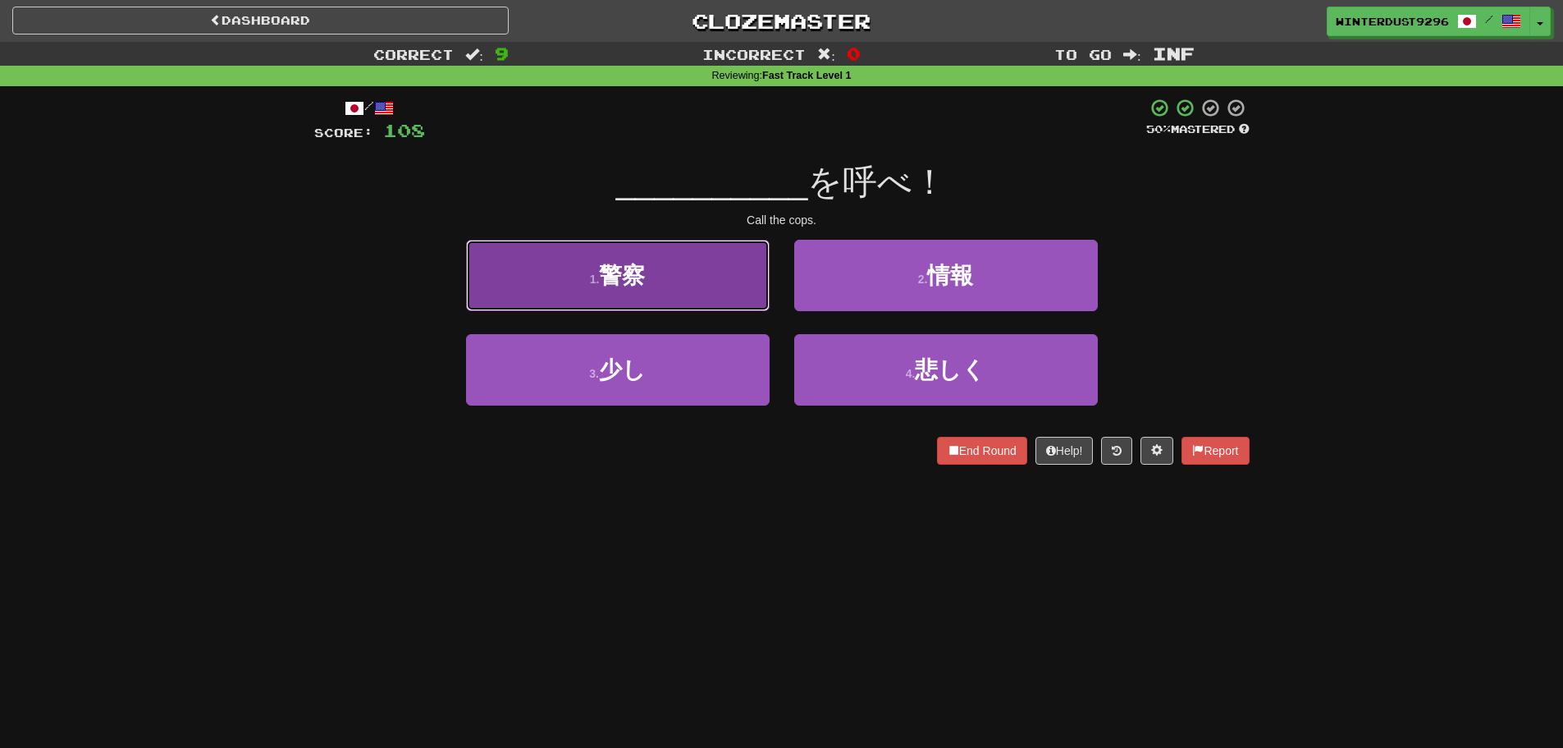
click at [652, 299] on button "1 . 警察" at bounding box center [618, 275] width 304 height 71
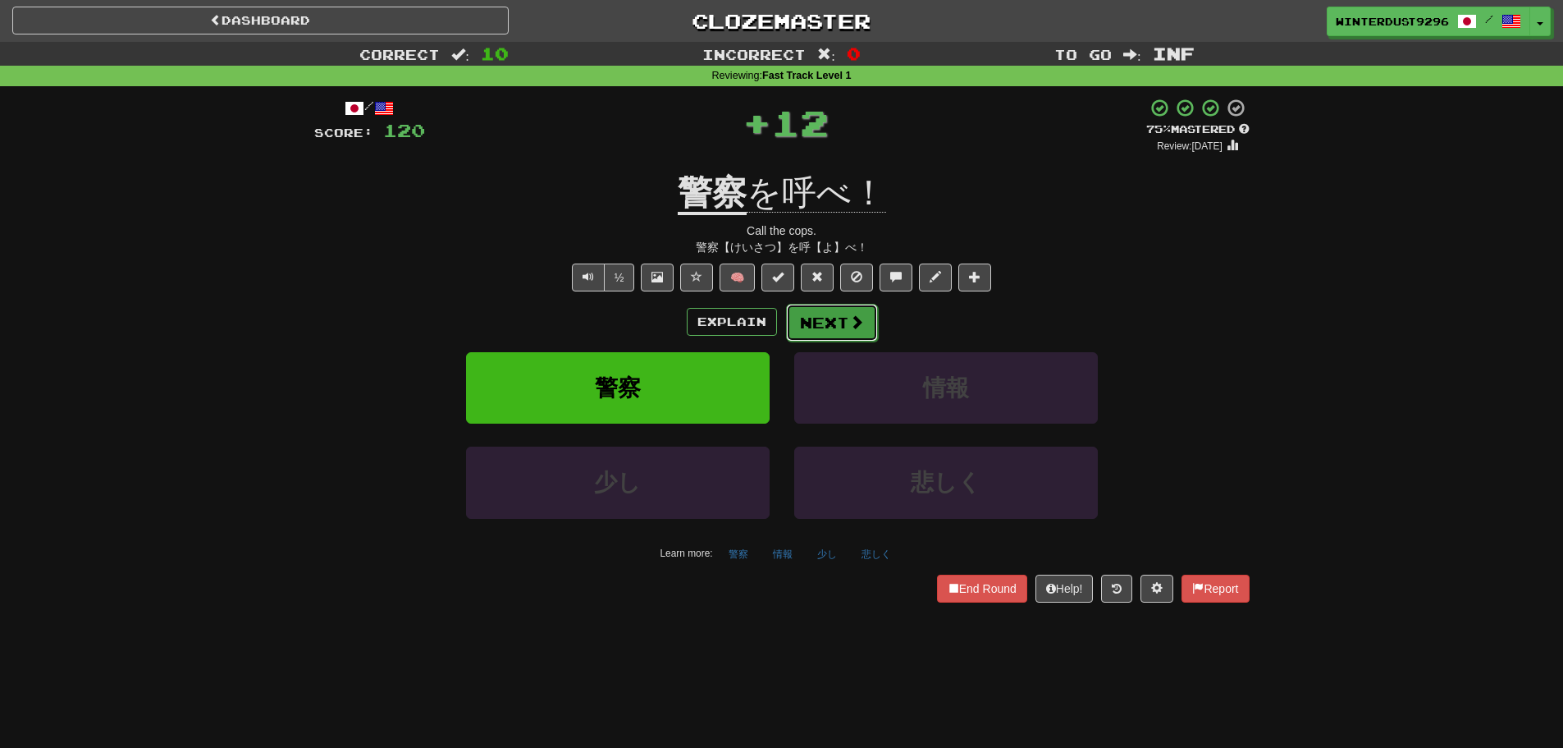
click at [825, 324] on button "Next" at bounding box center [832, 323] width 92 height 38
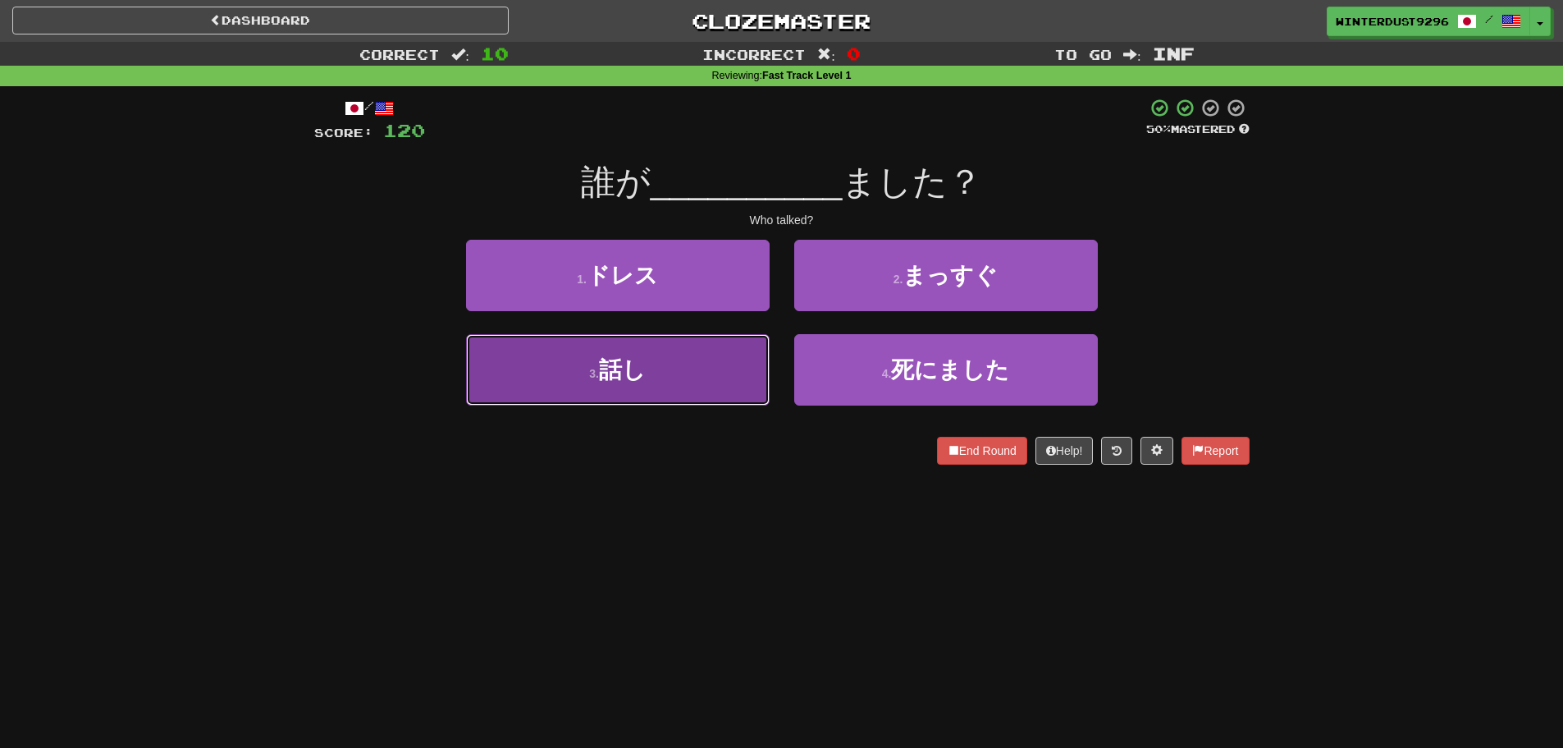
click at [639, 375] on span "話し" at bounding box center [622, 369] width 47 height 25
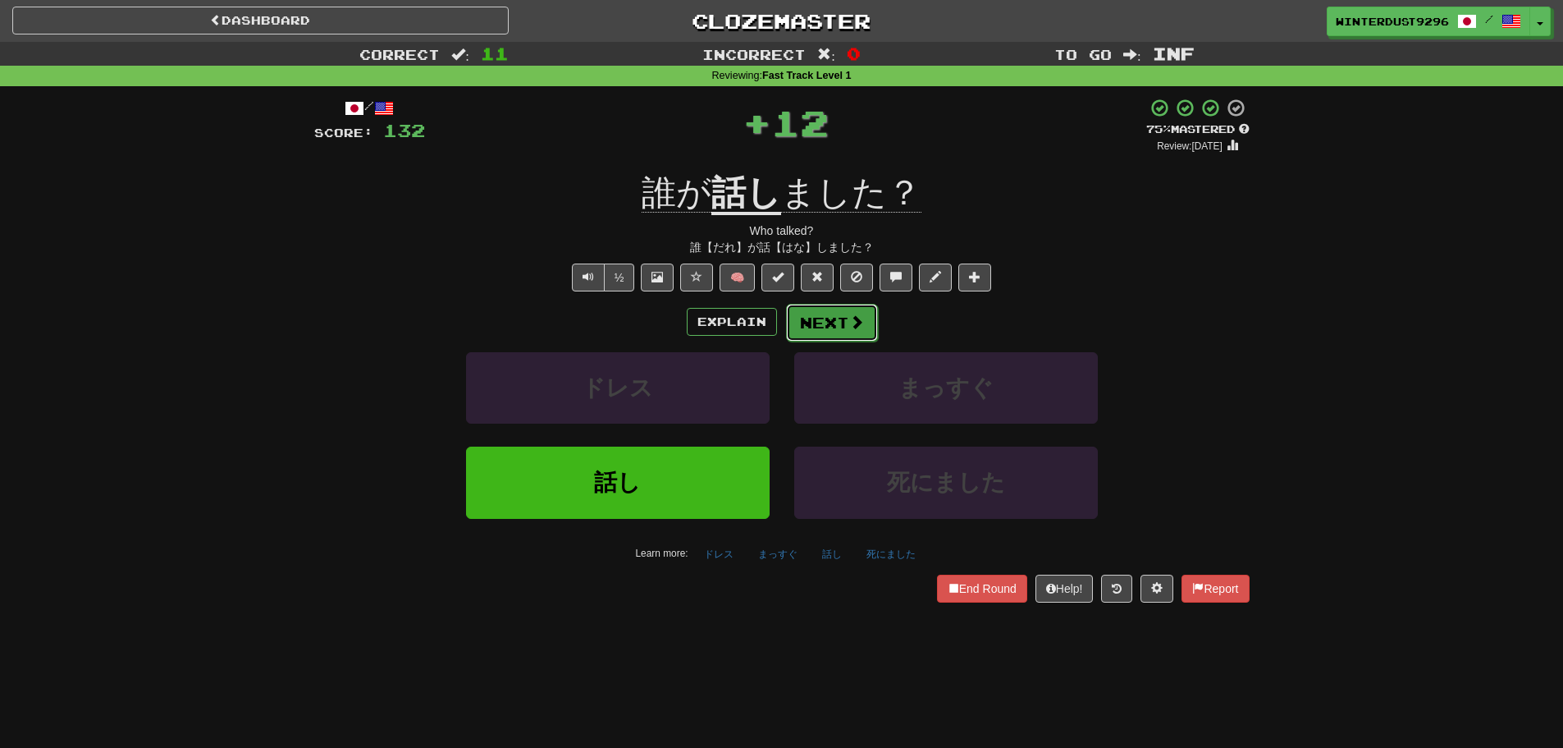
click at [824, 319] on button "Next" at bounding box center [832, 323] width 92 height 38
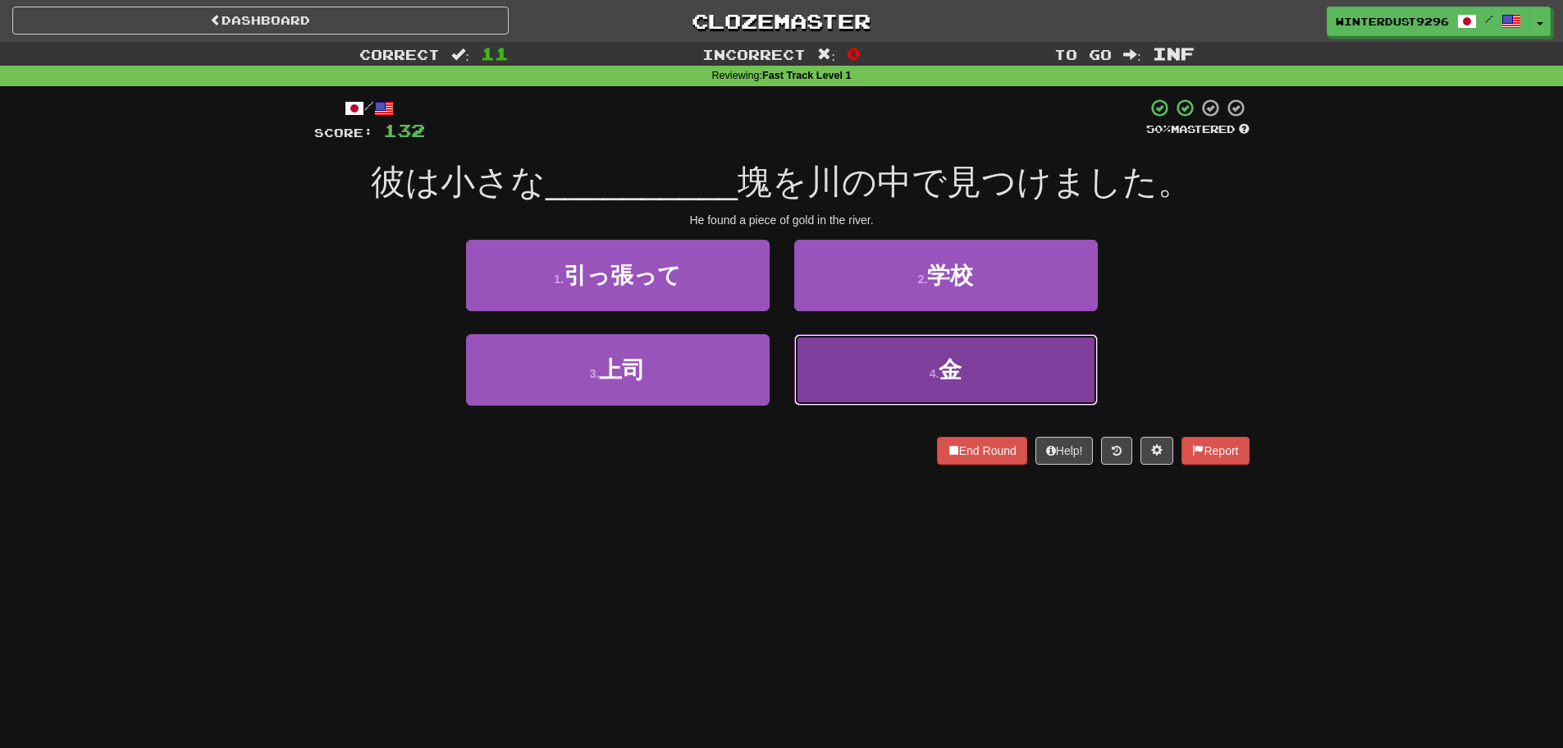
click at [821, 361] on button "4 . 金" at bounding box center [946, 369] width 304 height 71
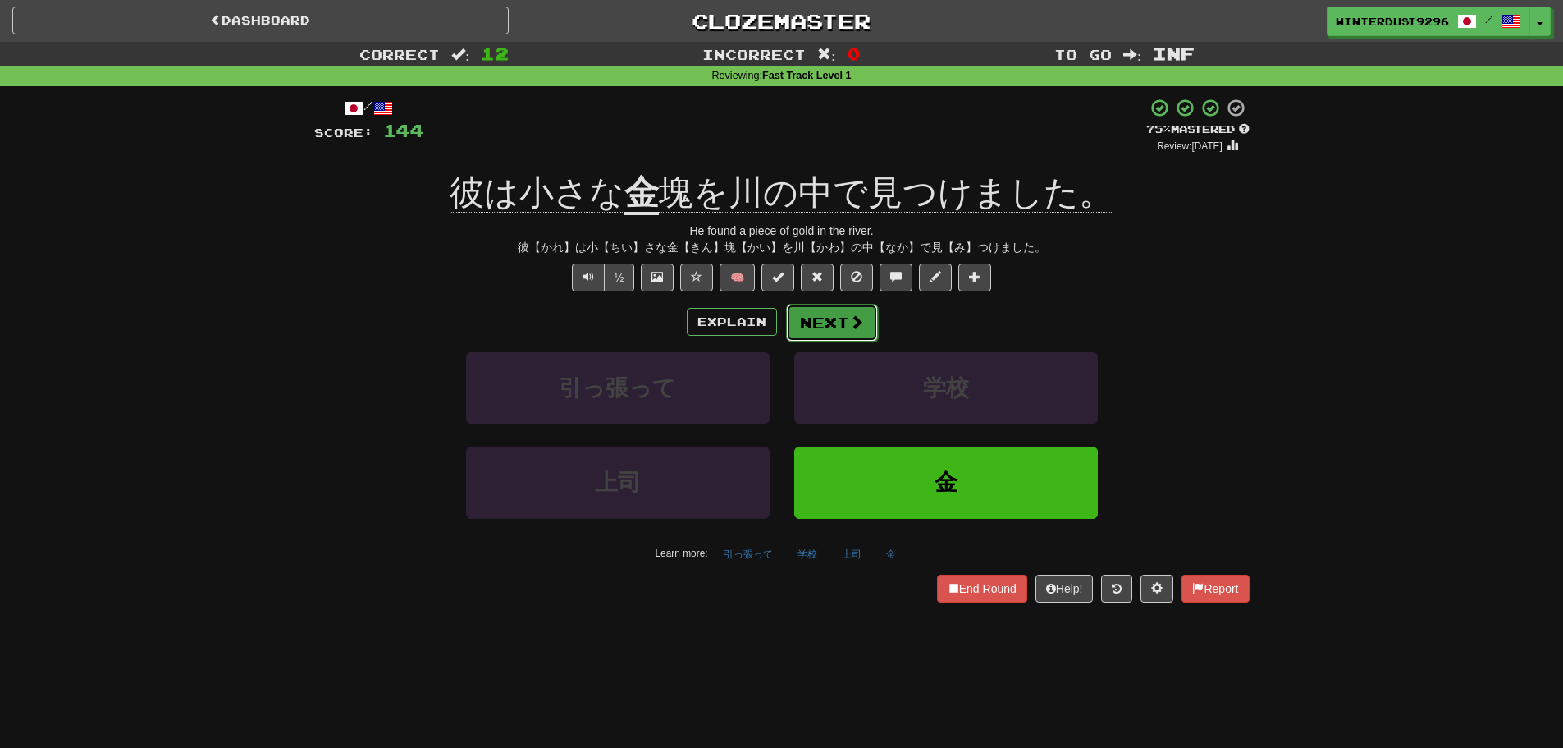
click at [809, 327] on button "Next" at bounding box center [832, 323] width 92 height 38
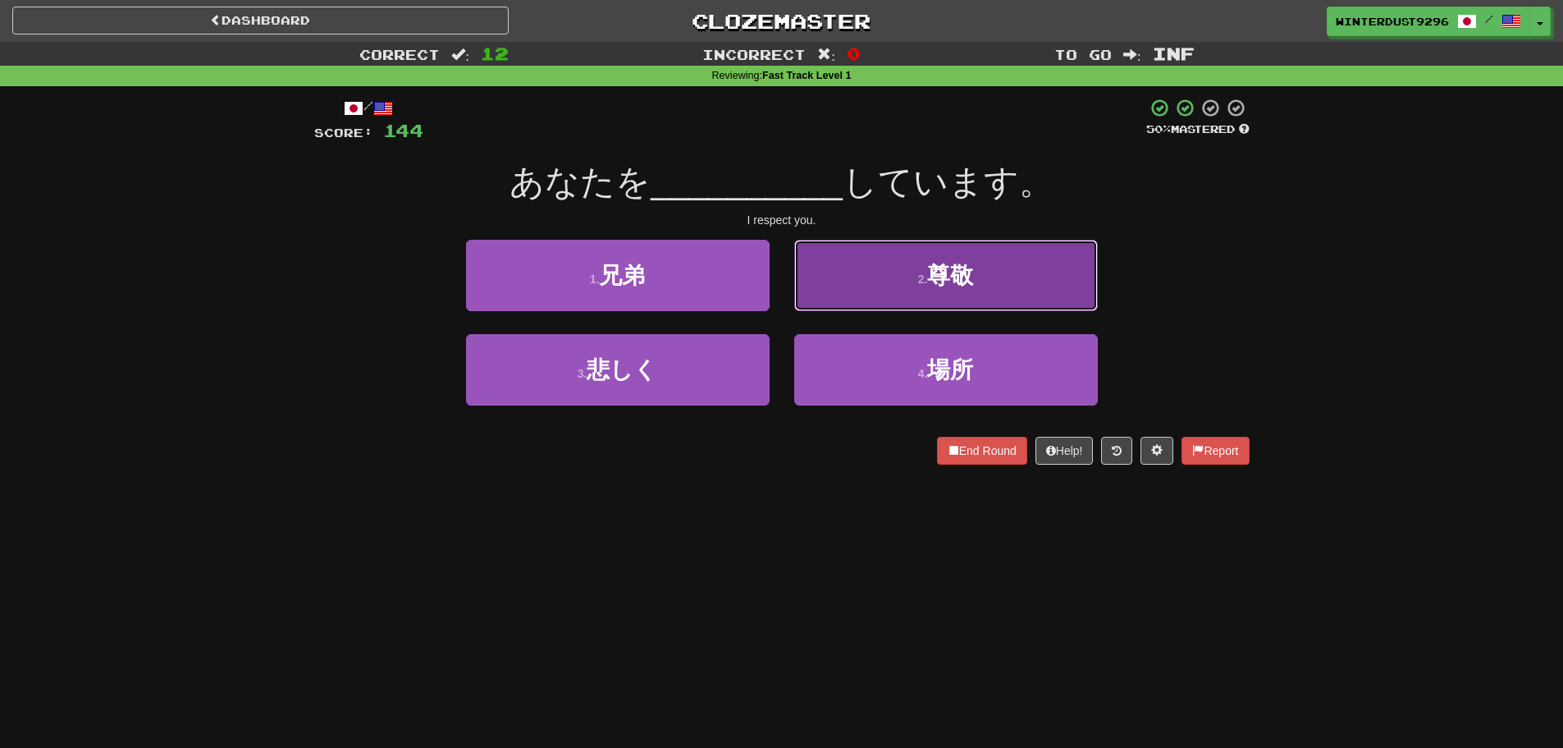
click at [847, 297] on button "2 . 尊敬" at bounding box center [946, 275] width 304 height 71
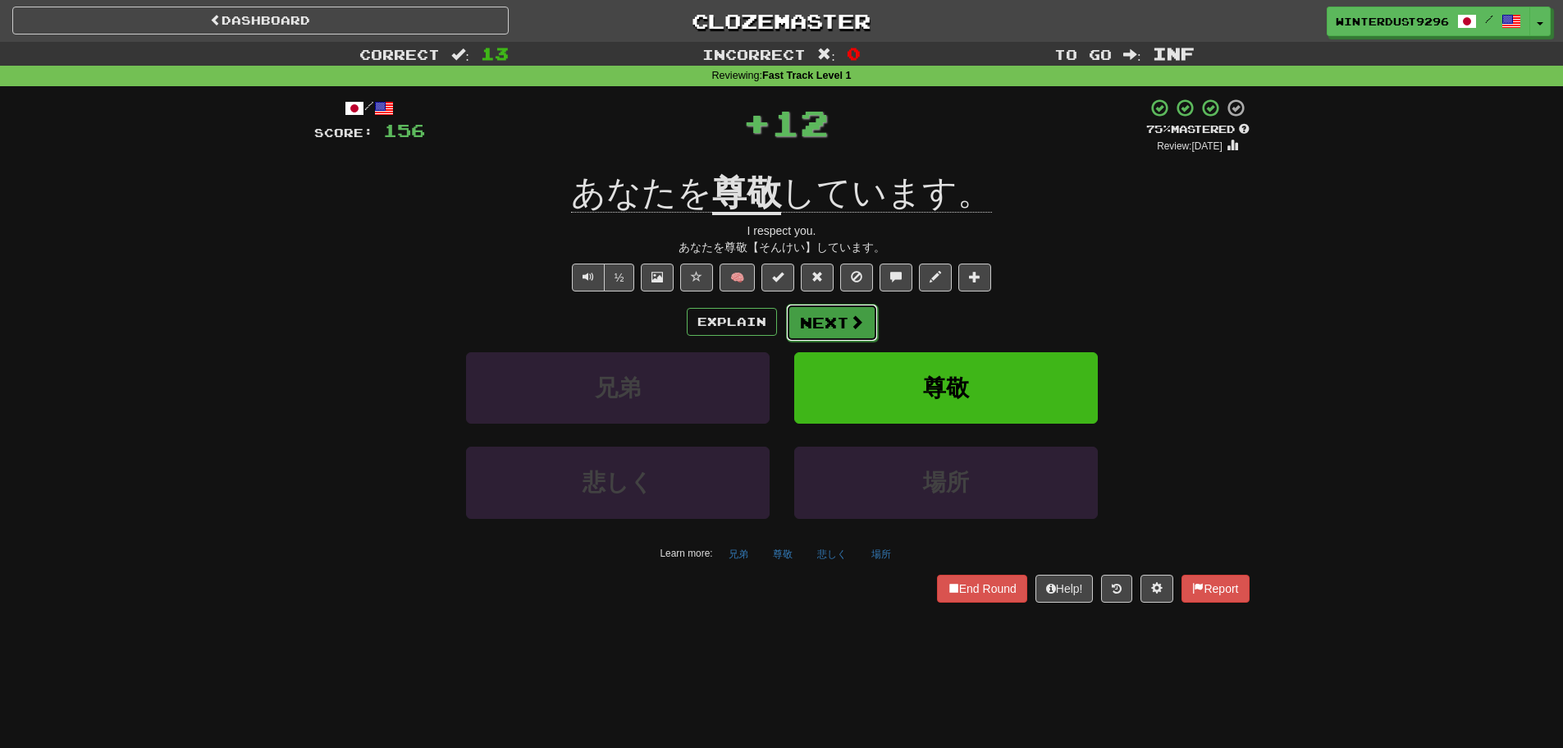
click at [830, 321] on button "Next" at bounding box center [832, 323] width 92 height 38
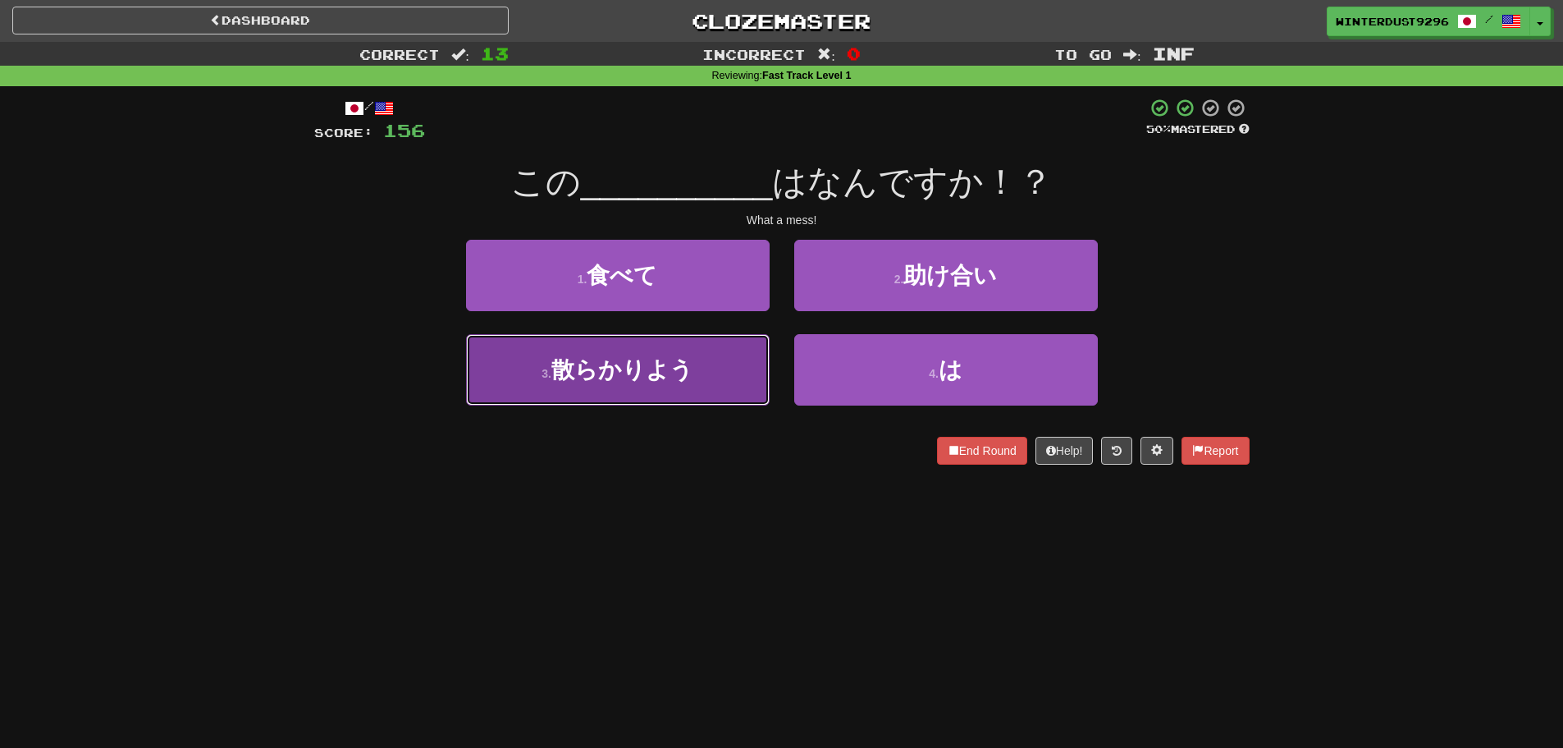
click at [737, 357] on button "3 . 散らかりよう" at bounding box center [618, 369] width 304 height 71
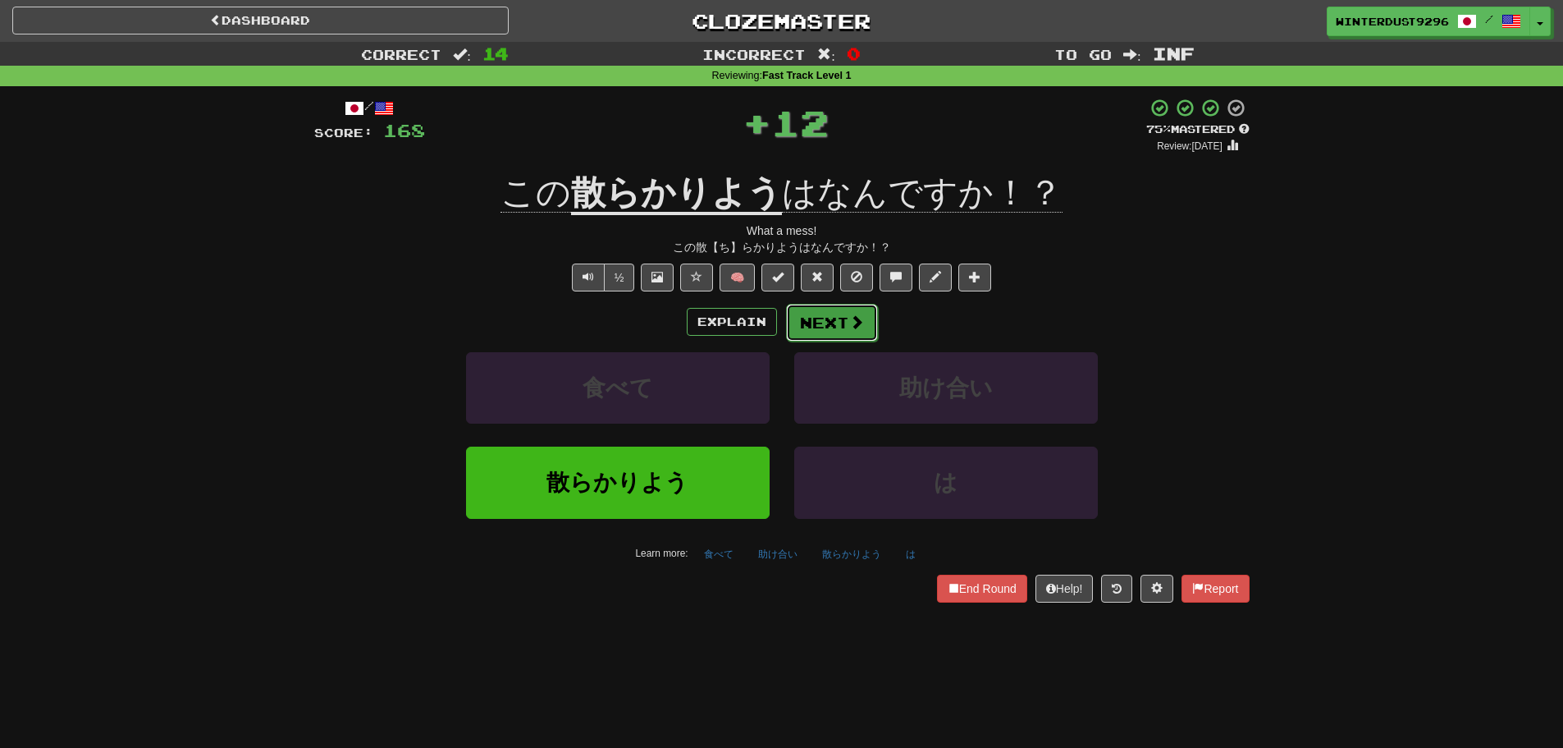
click at [817, 332] on button "Next" at bounding box center [832, 323] width 92 height 38
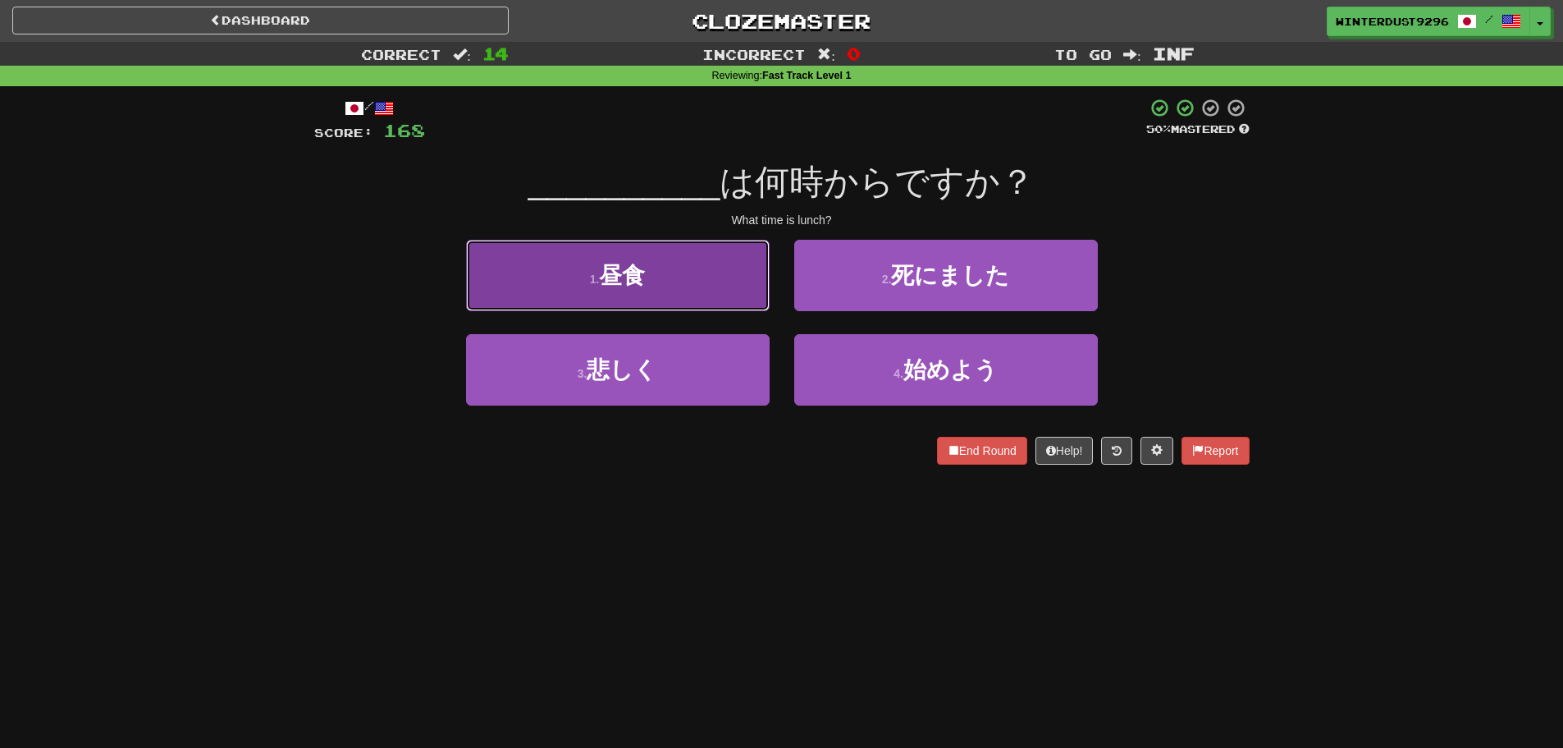
click at [729, 304] on button "1 . 昼食" at bounding box center [618, 275] width 304 height 71
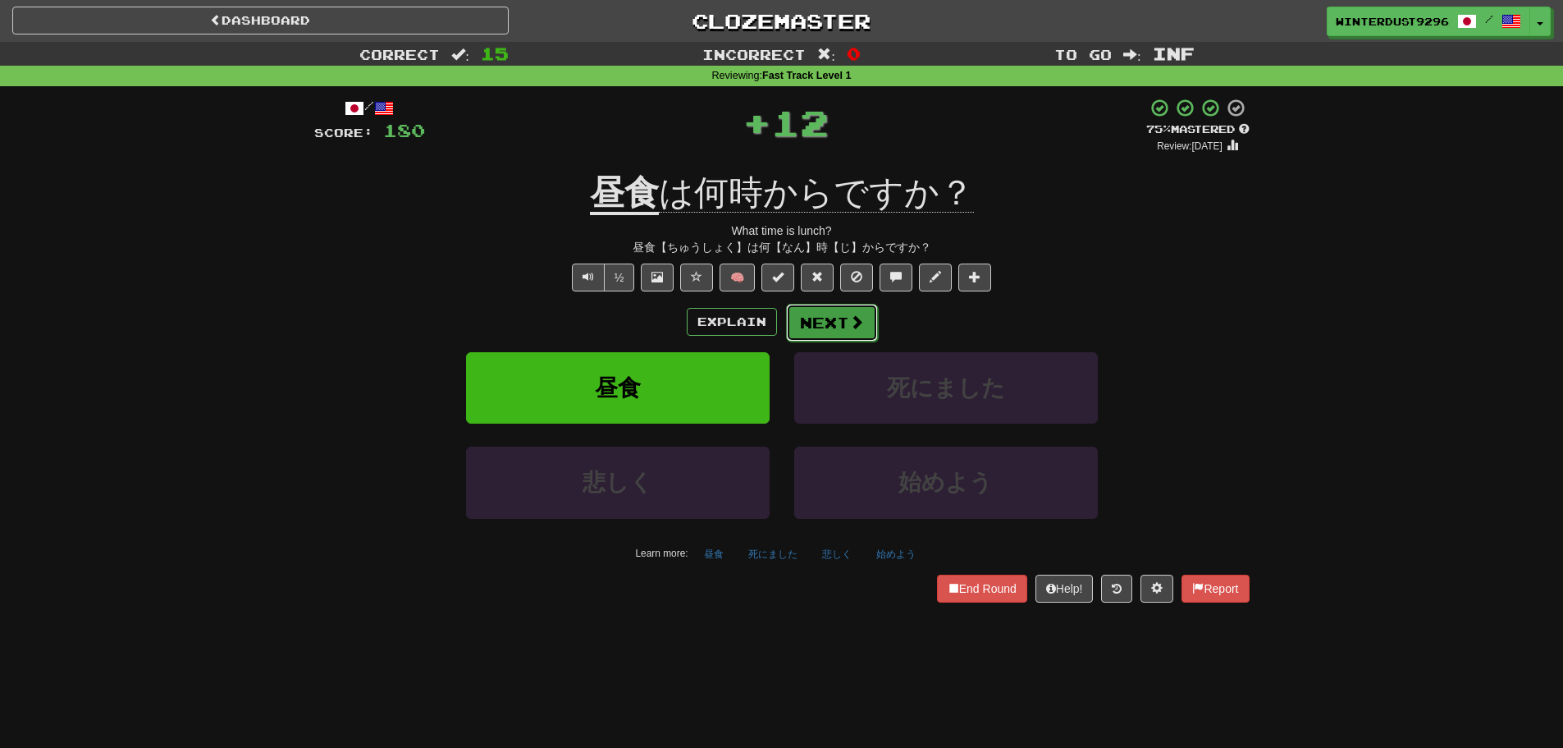
click at [795, 313] on button "Next" at bounding box center [832, 323] width 92 height 38
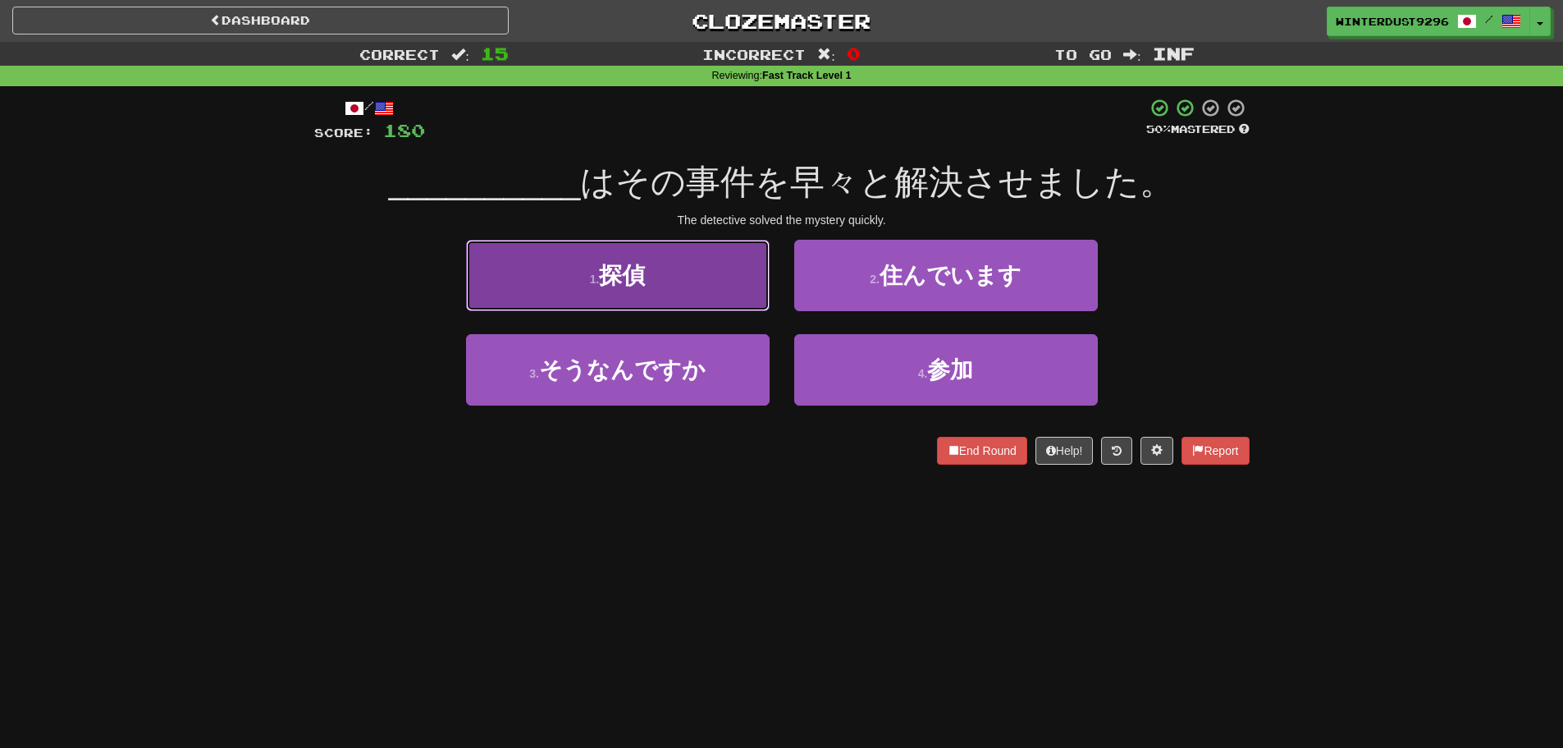
click at [736, 309] on button "1 . 探偵" at bounding box center [618, 275] width 304 height 71
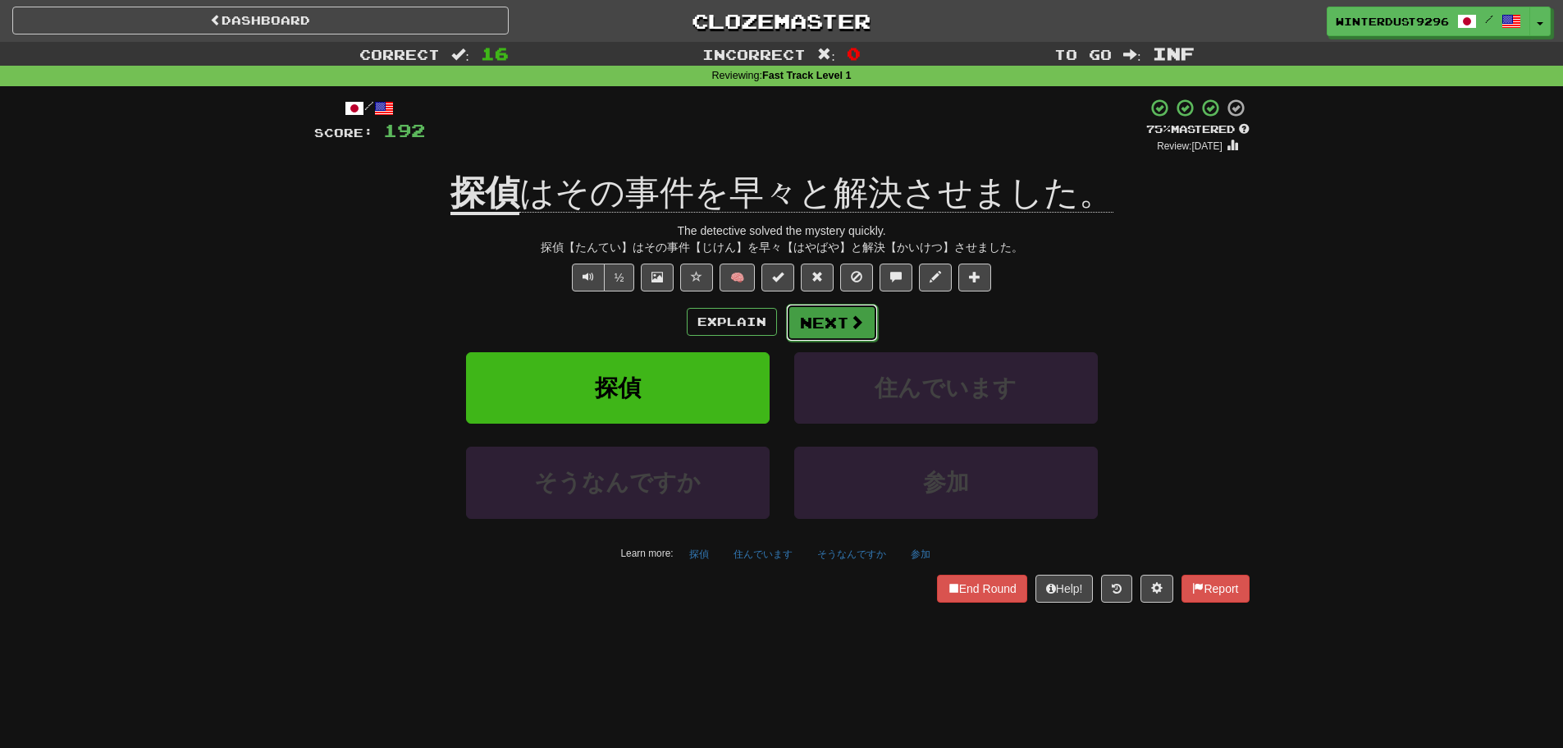
click at [819, 319] on button "Next" at bounding box center [832, 323] width 92 height 38
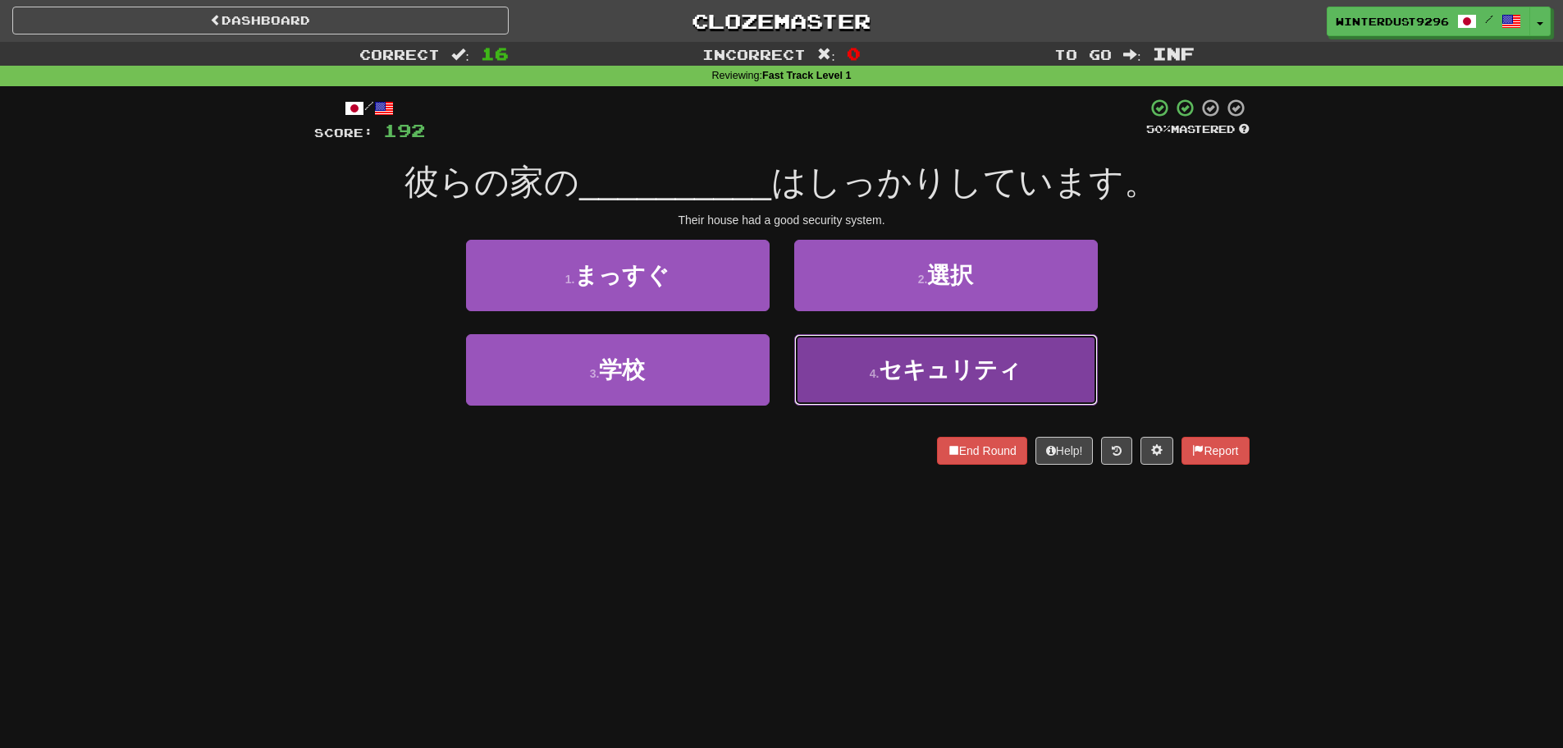
click at [855, 383] on button "4 . セキュリティ" at bounding box center [946, 369] width 304 height 71
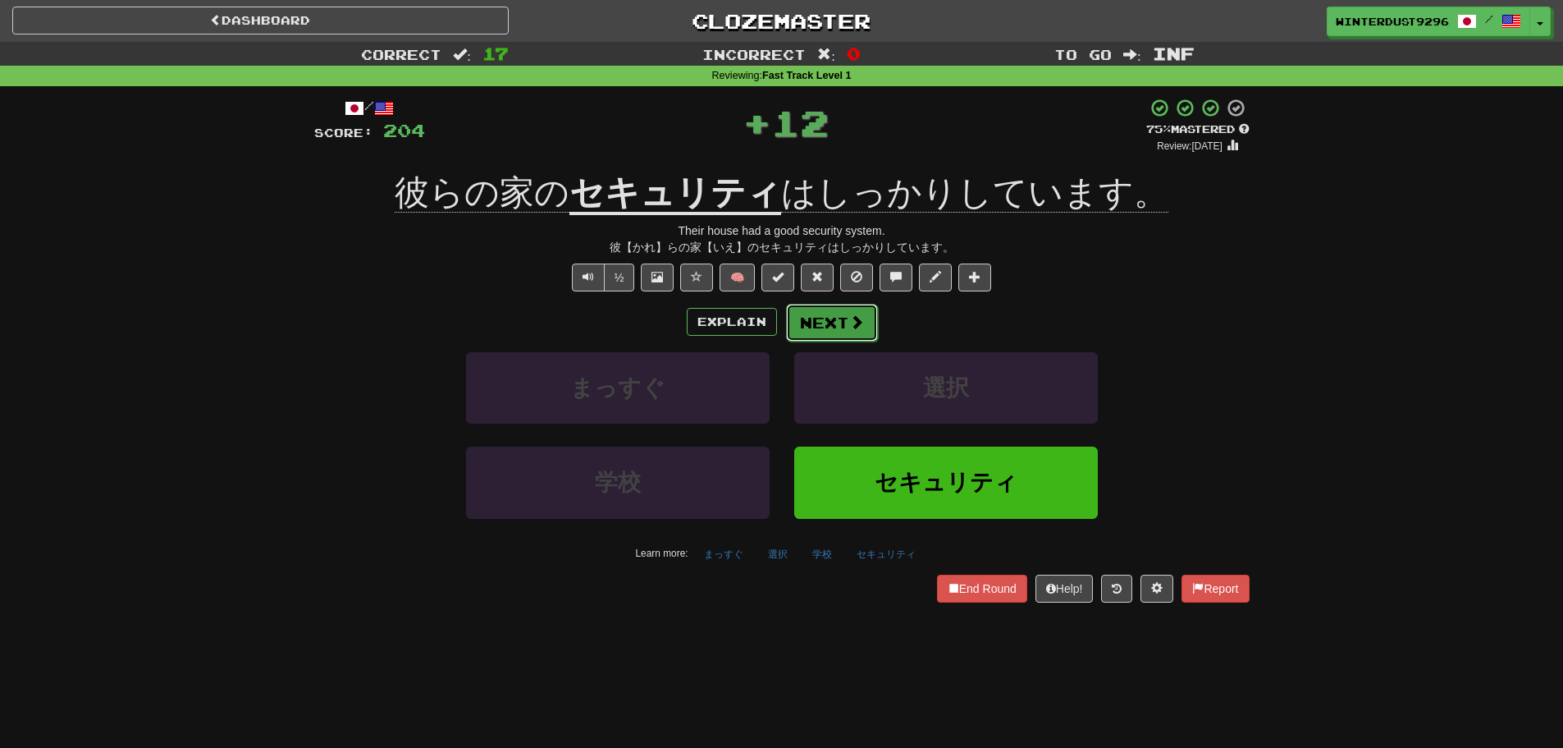
click at [819, 323] on button "Next" at bounding box center [832, 323] width 92 height 38
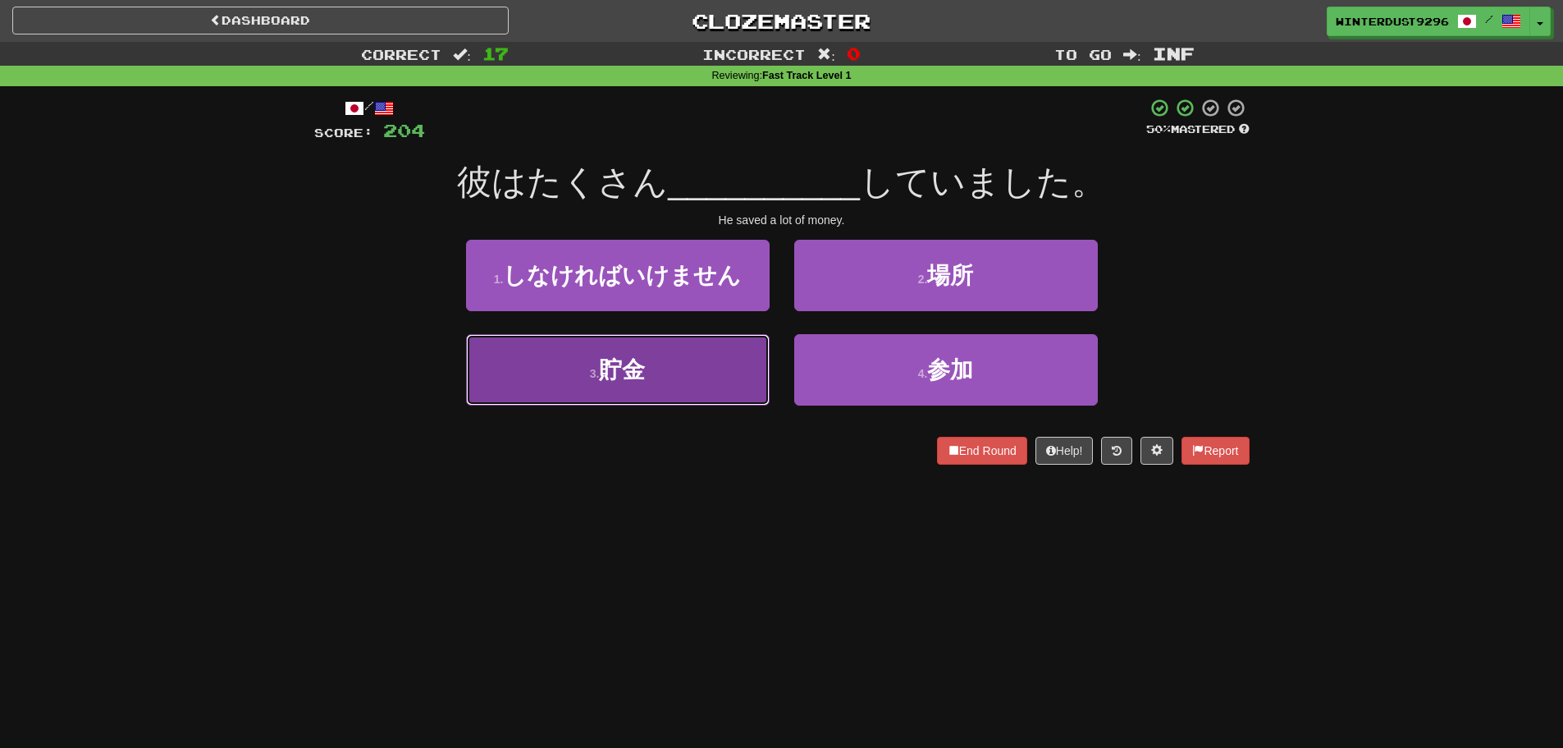
click at [668, 371] on button "3 . 貯金" at bounding box center [618, 369] width 304 height 71
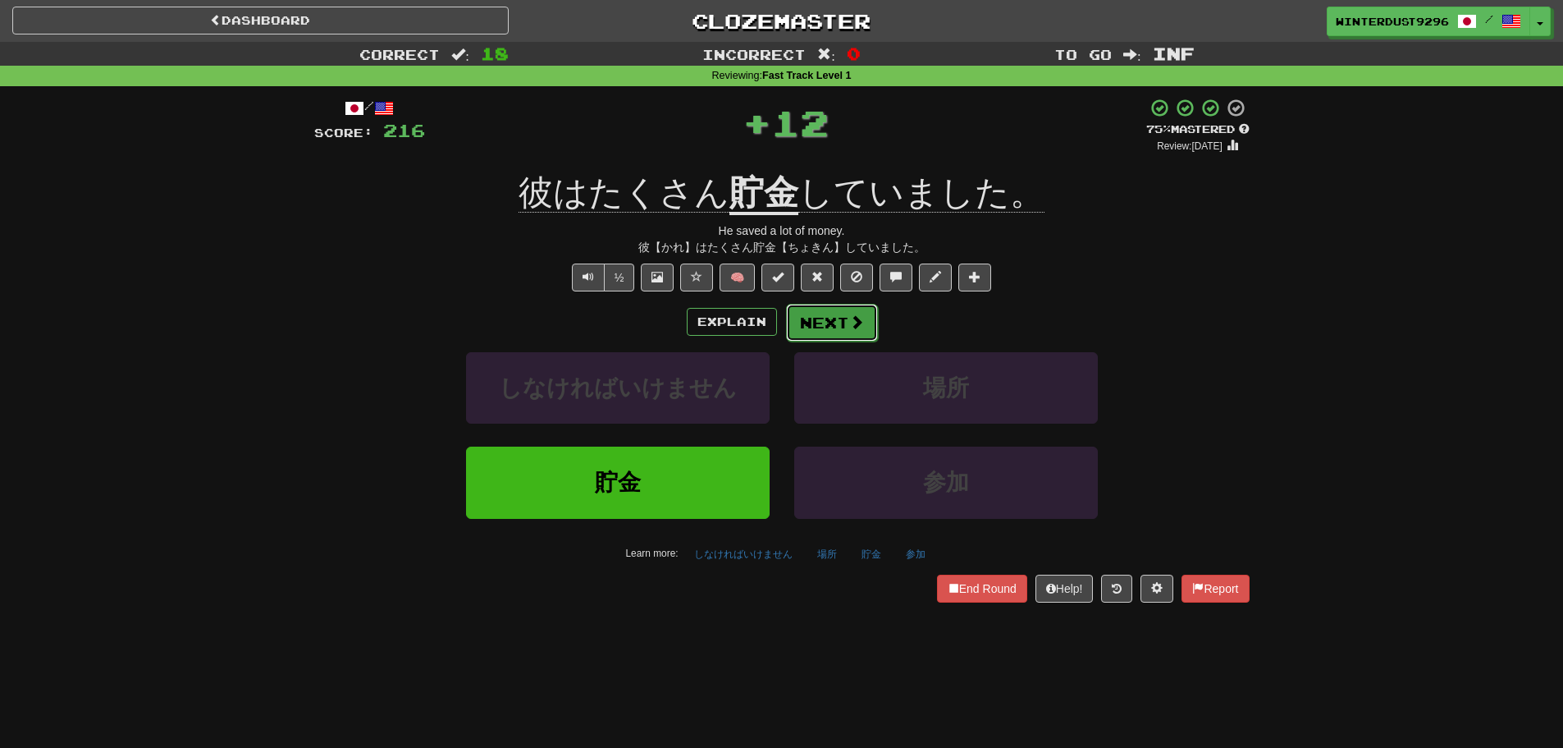
click at [815, 324] on button "Next" at bounding box center [832, 323] width 92 height 38
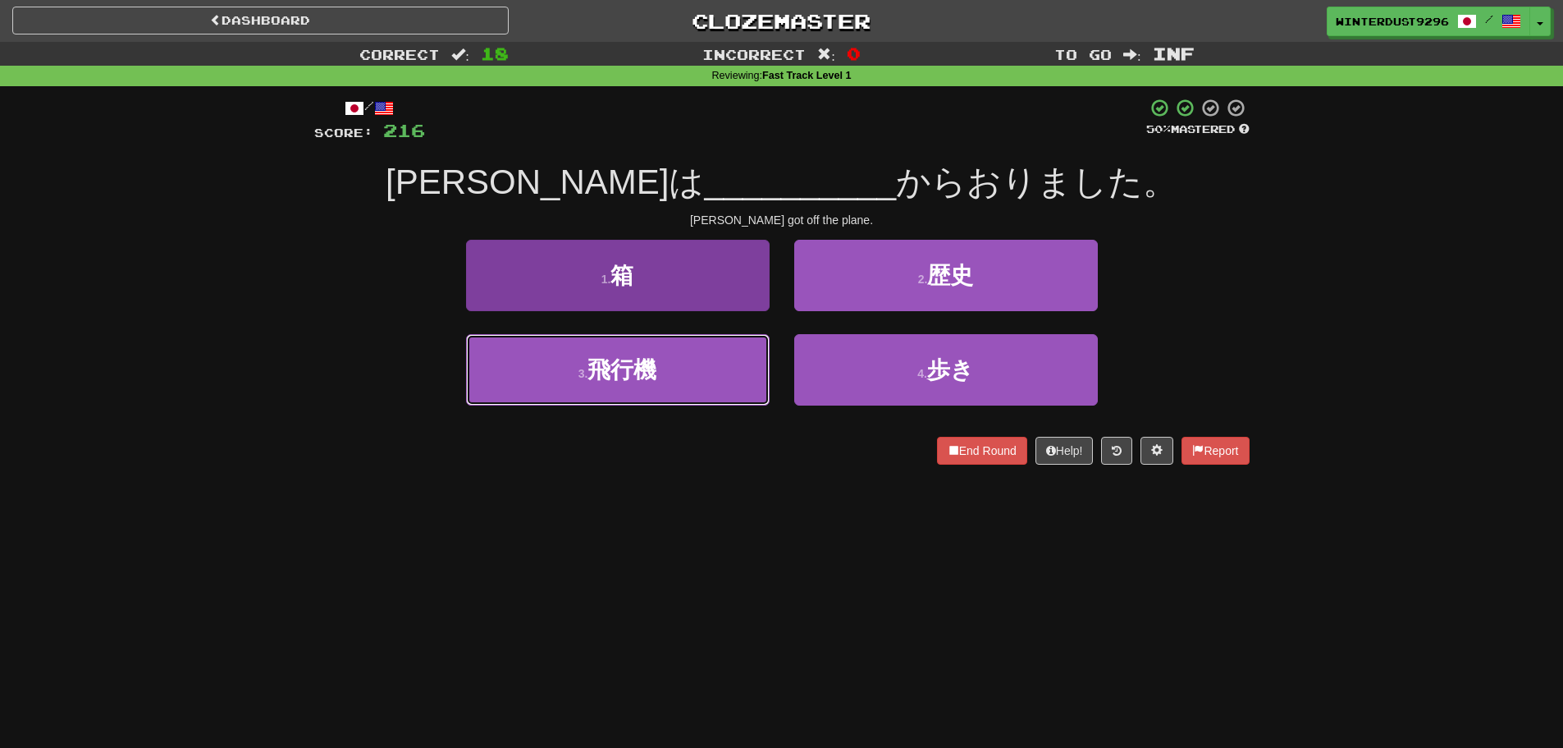
click at [745, 359] on button "3 . 飛行機" at bounding box center [618, 369] width 304 height 71
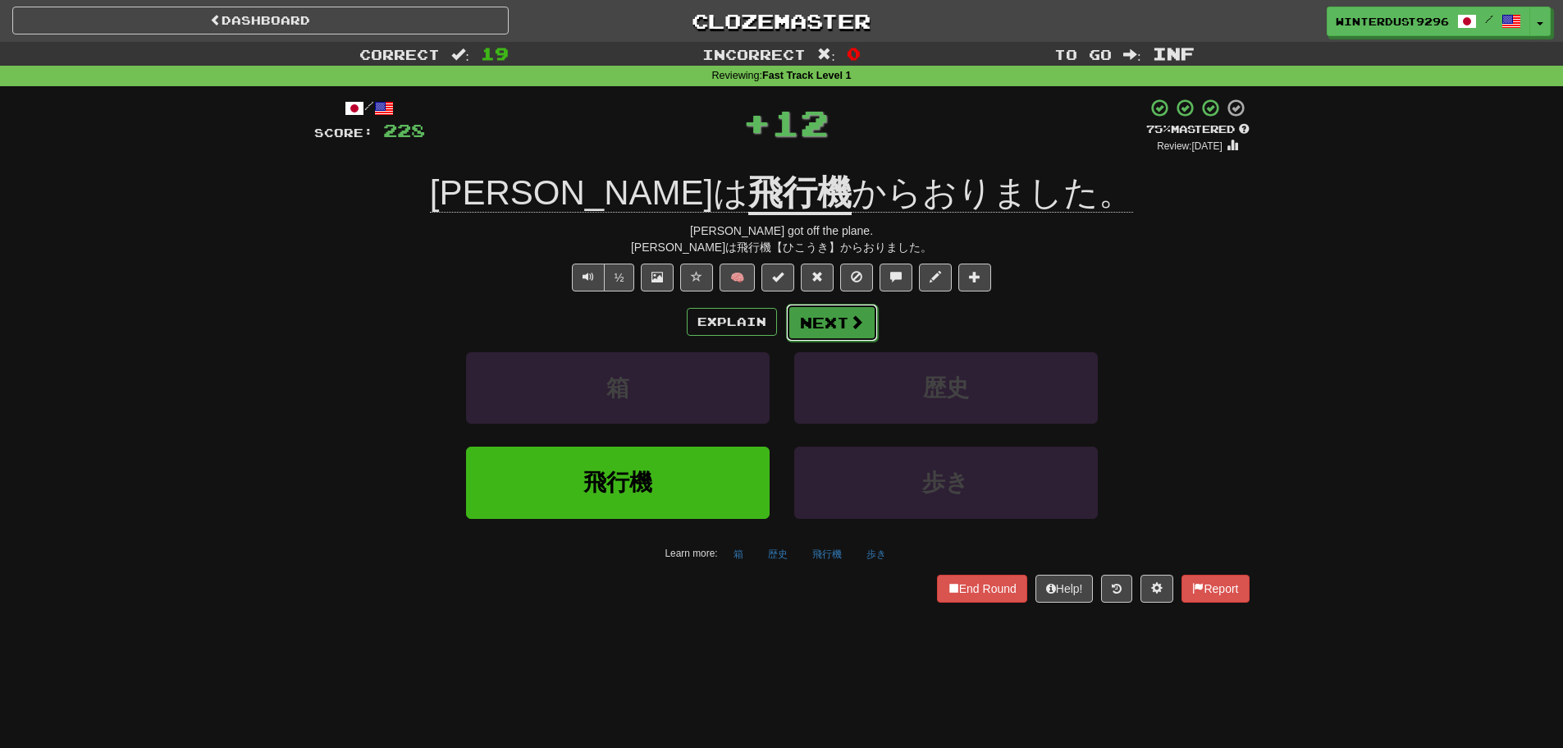
click at [840, 331] on button "Next" at bounding box center [832, 323] width 92 height 38
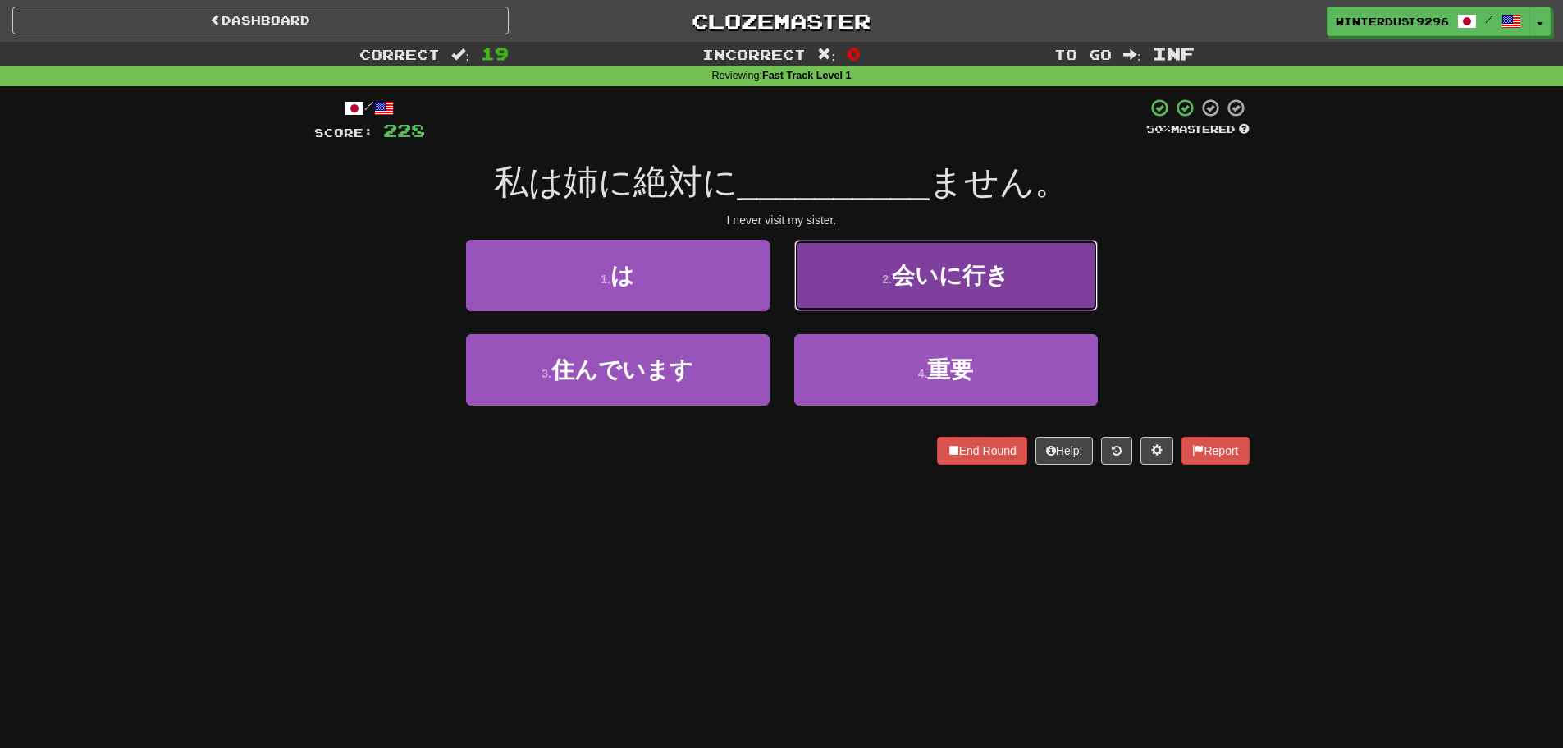
click at [838, 300] on button "2 . 会いに行き" at bounding box center [946, 275] width 304 height 71
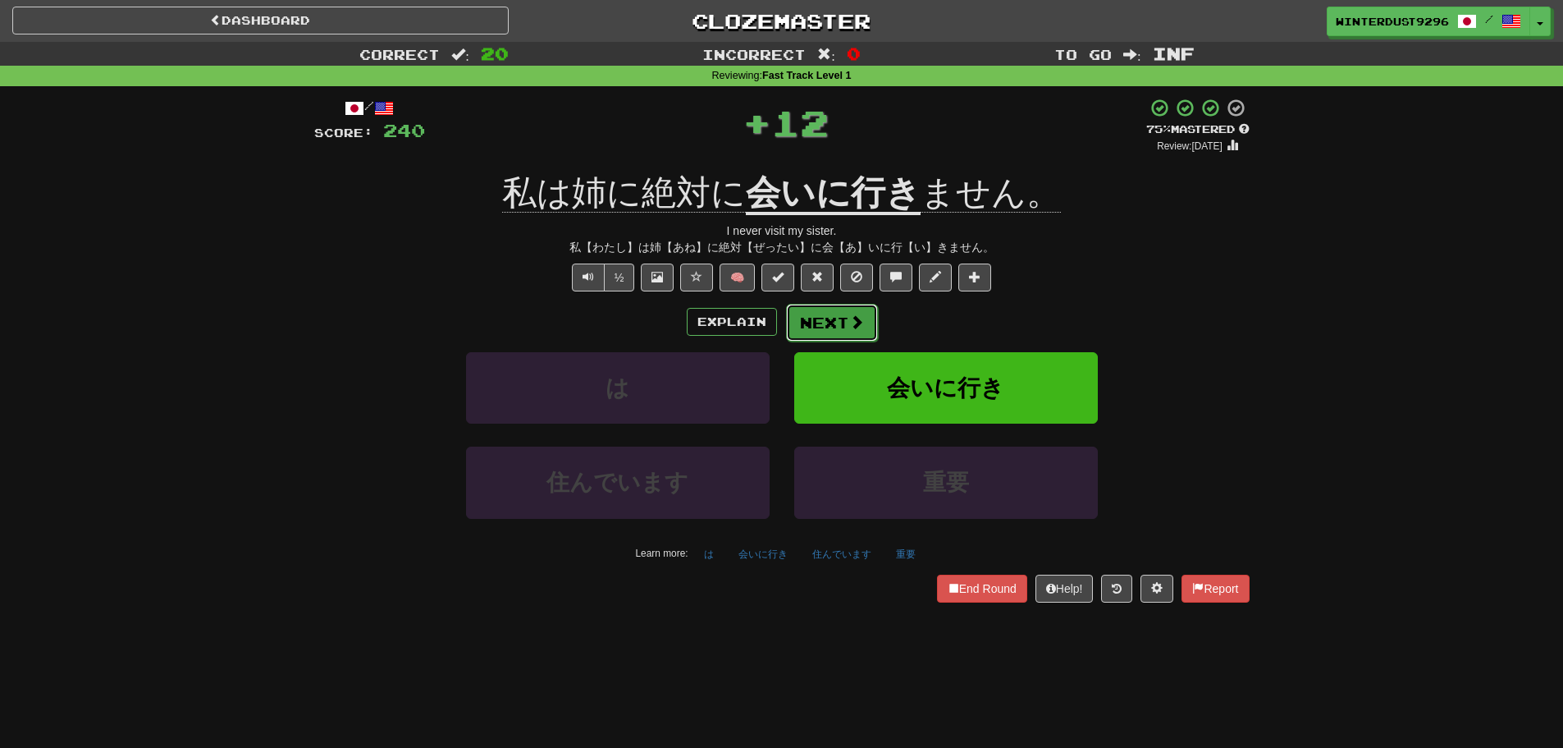
click at [836, 325] on button "Next" at bounding box center [832, 323] width 92 height 38
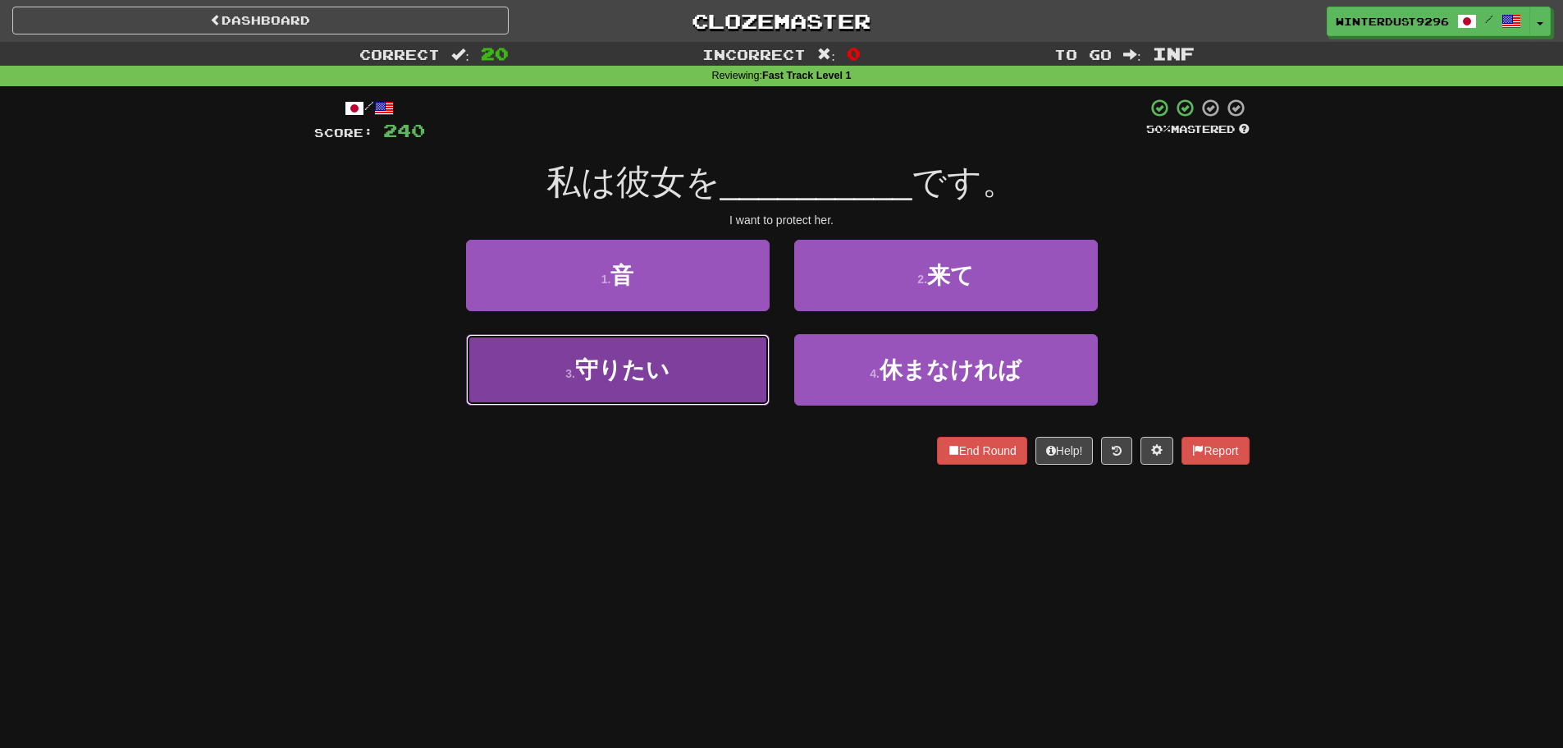
click at [671, 378] on button "3 . 守りたい" at bounding box center [618, 369] width 304 height 71
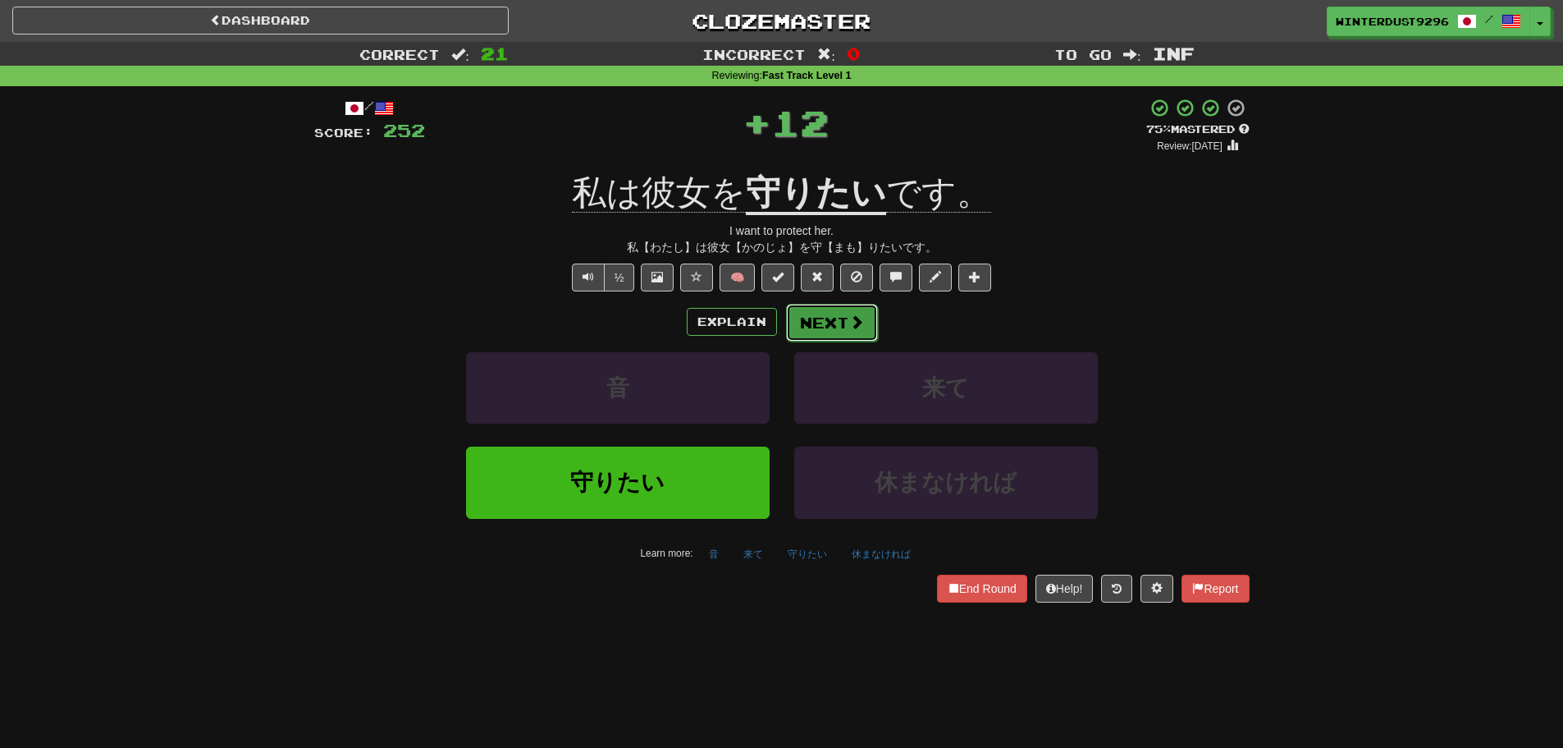
click at [794, 329] on button "Next" at bounding box center [832, 323] width 92 height 38
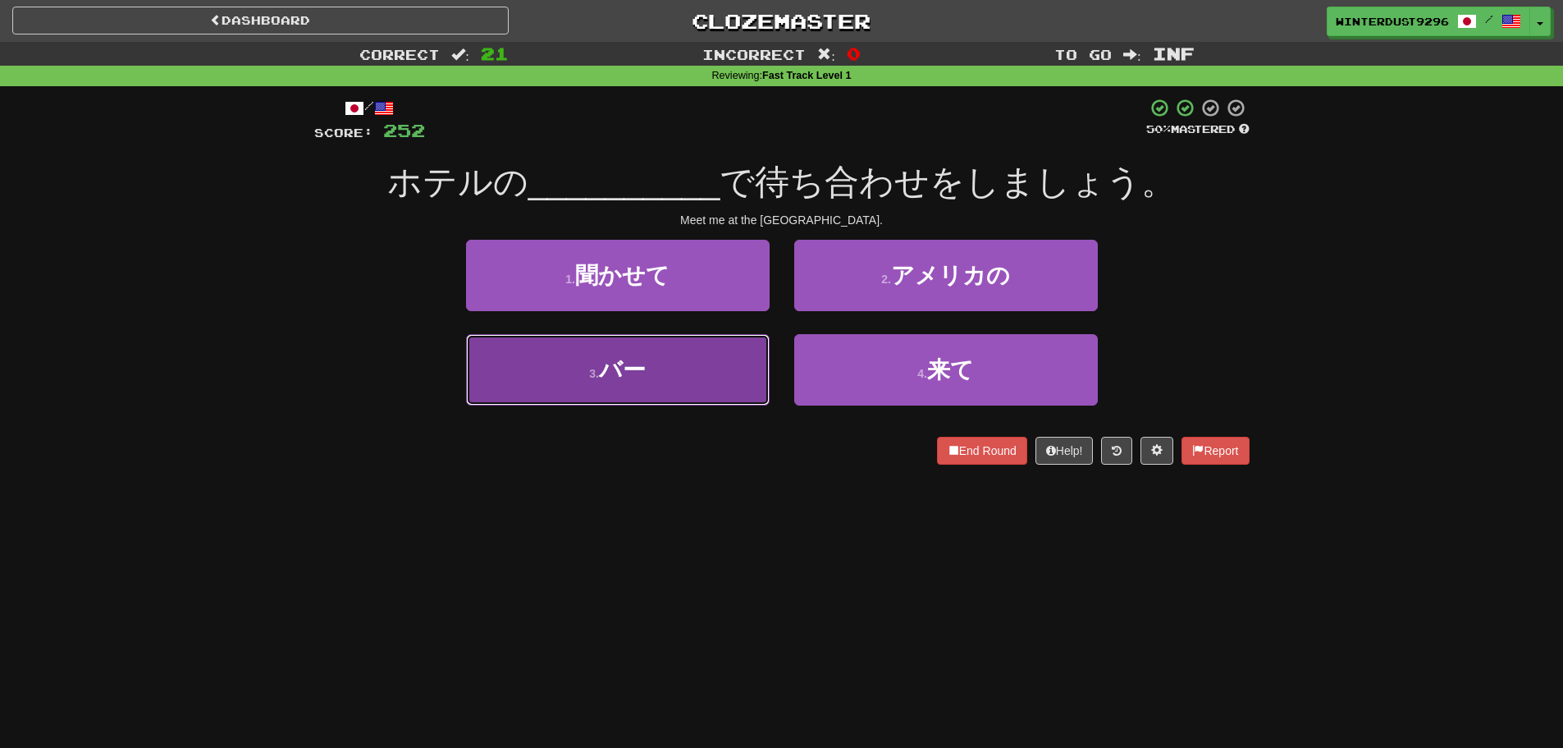
click at [752, 348] on button "3 . バー" at bounding box center [618, 369] width 304 height 71
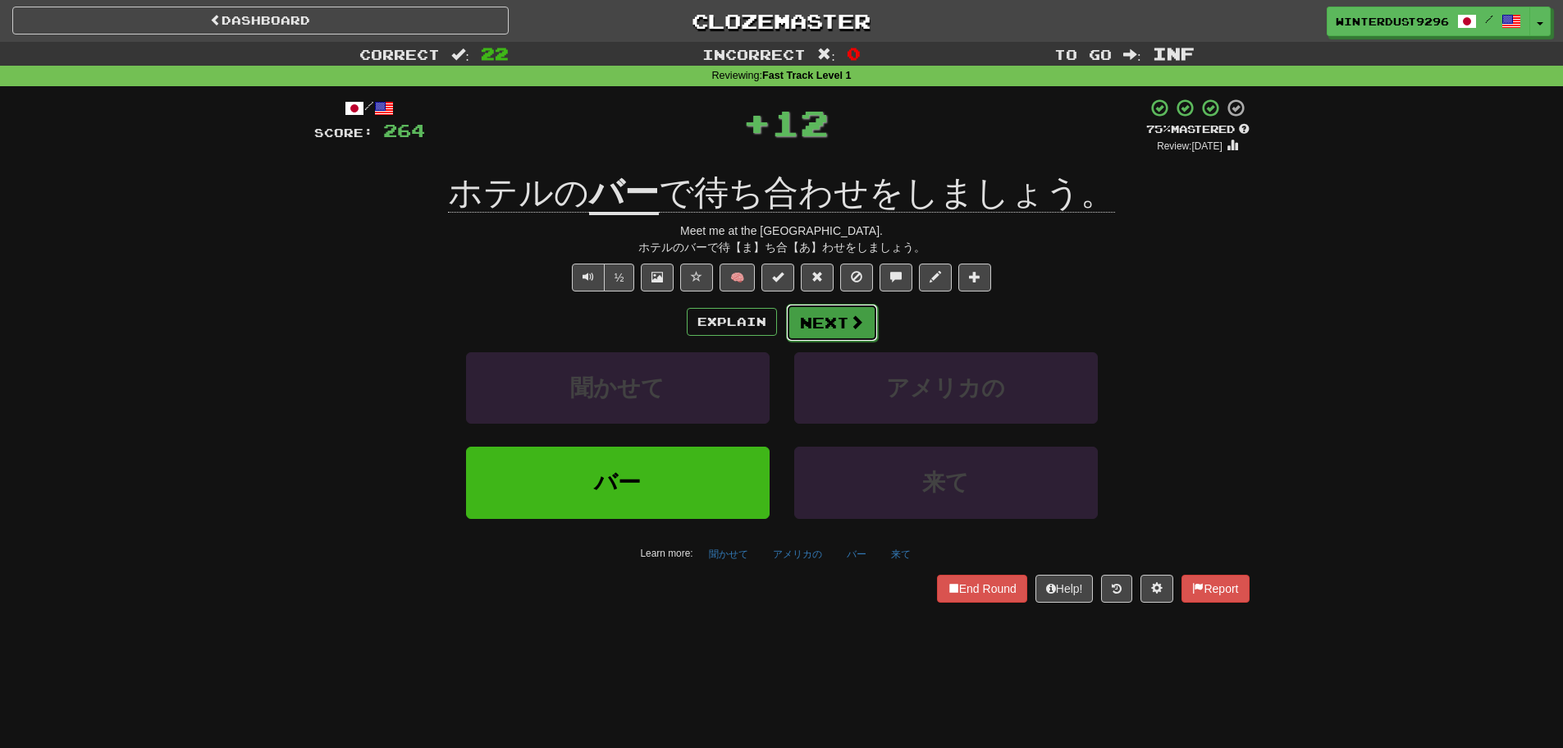
click at [813, 334] on button "Next" at bounding box center [832, 323] width 92 height 38
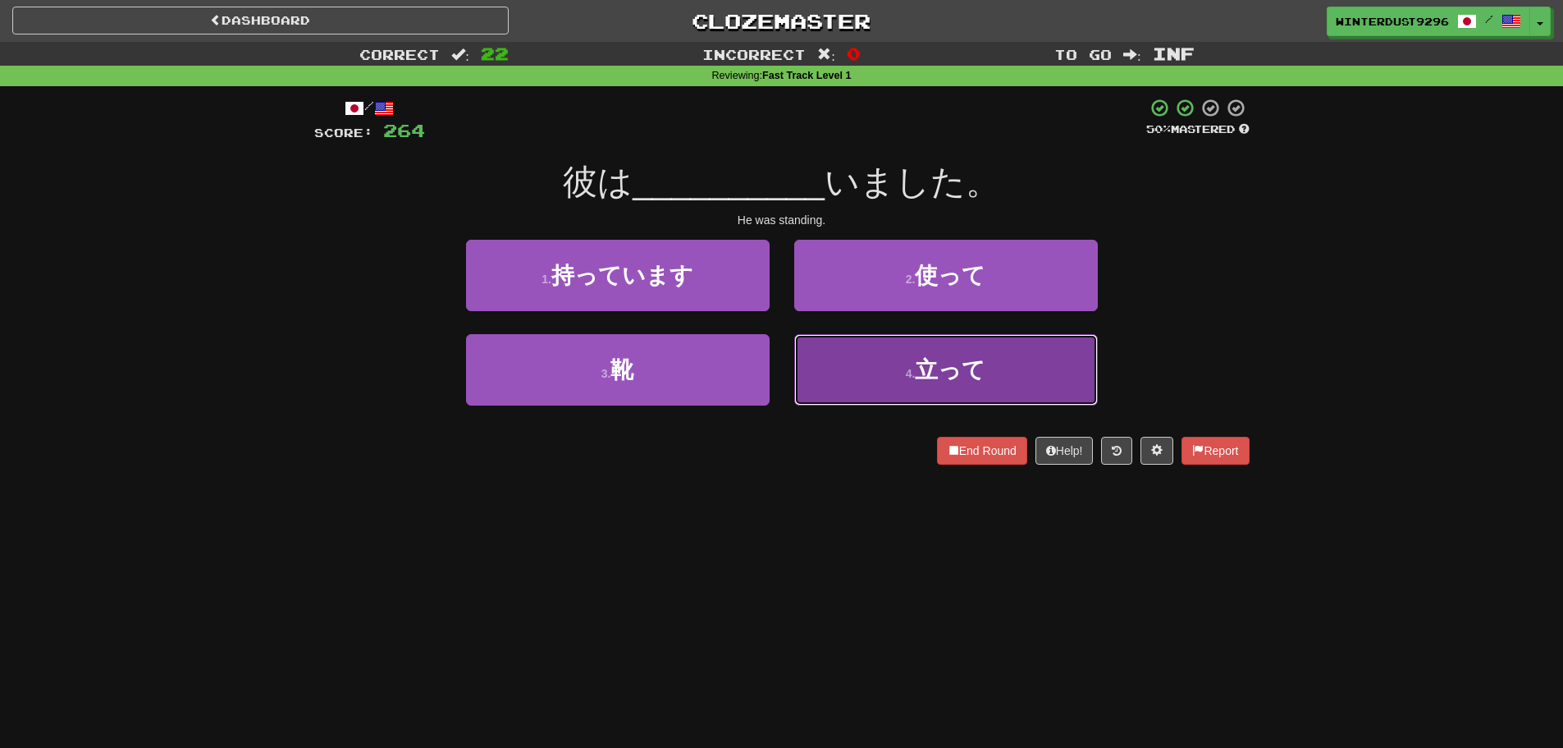
click at [851, 364] on button "4 . 立って" at bounding box center [946, 369] width 304 height 71
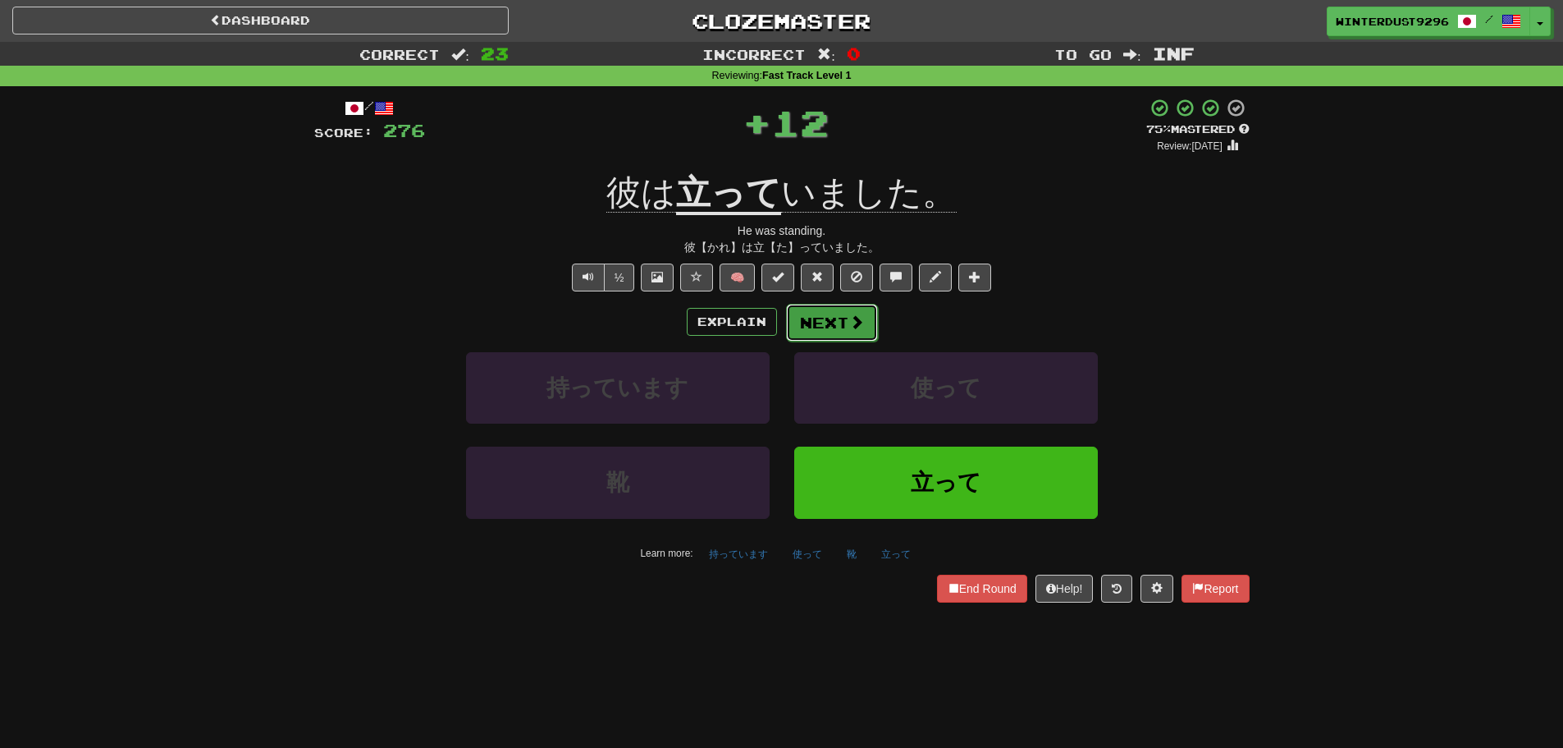
click at [817, 315] on button "Next" at bounding box center [832, 323] width 92 height 38
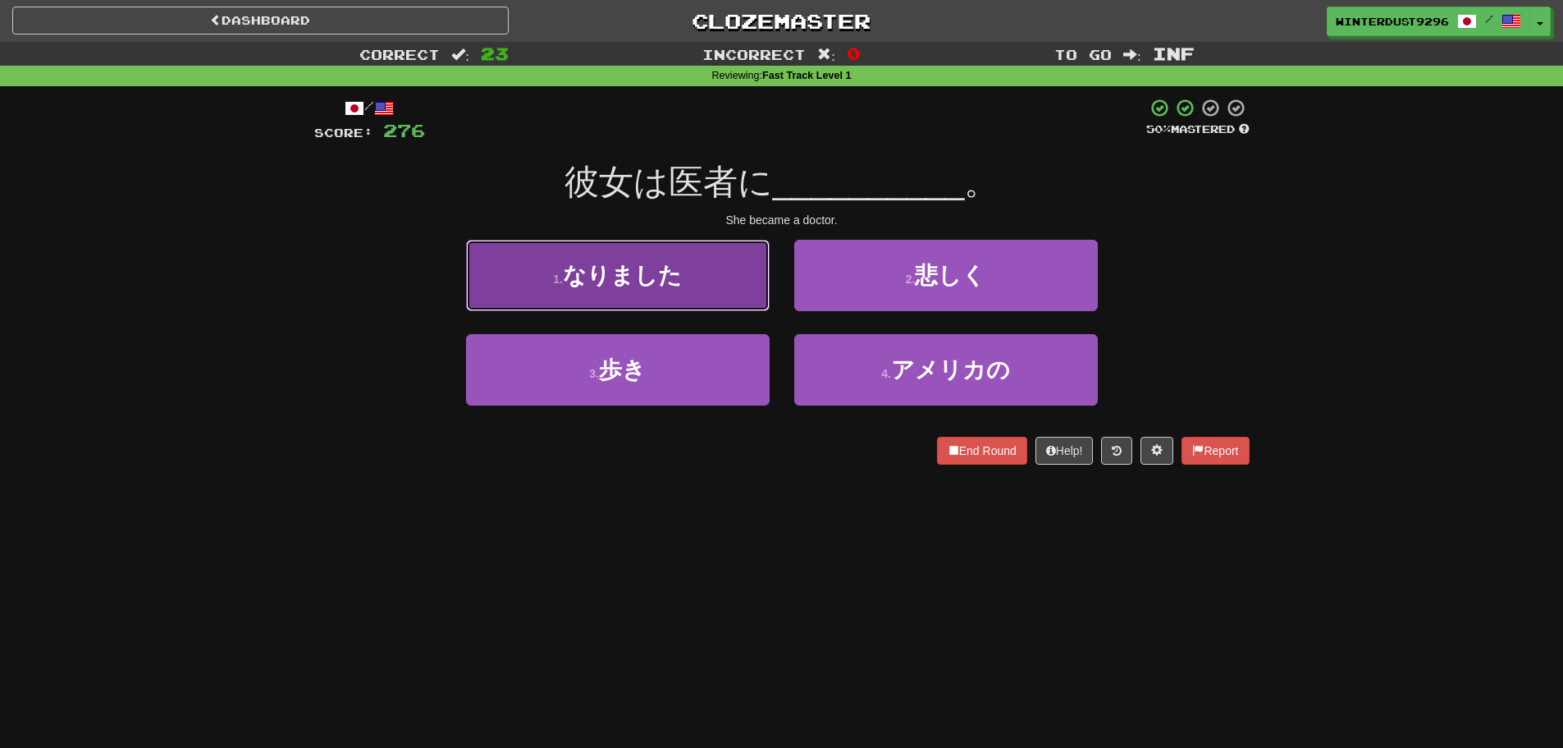
click at [749, 292] on button "1 . なりました" at bounding box center [618, 275] width 304 height 71
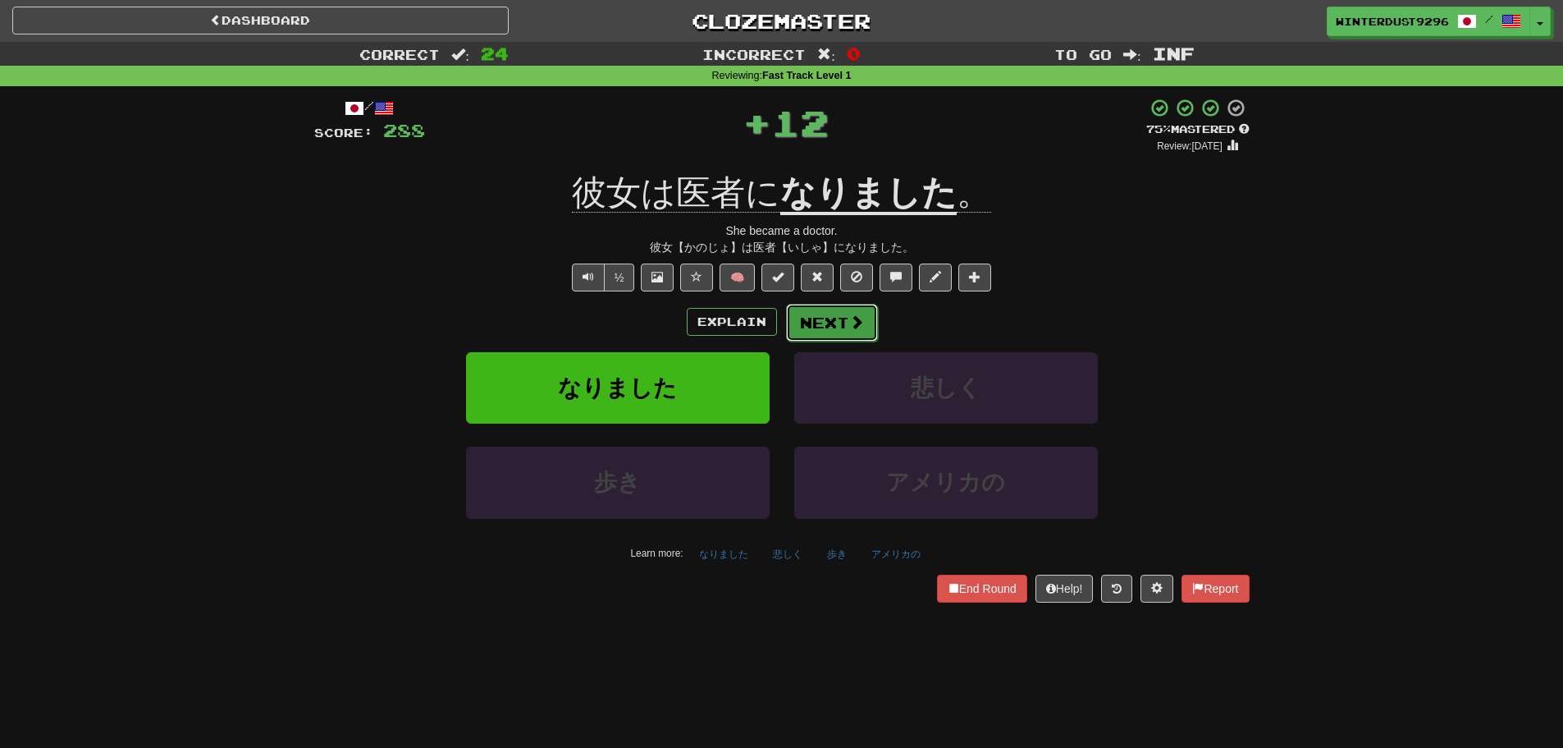
click at [834, 322] on button "Next" at bounding box center [832, 323] width 92 height 38
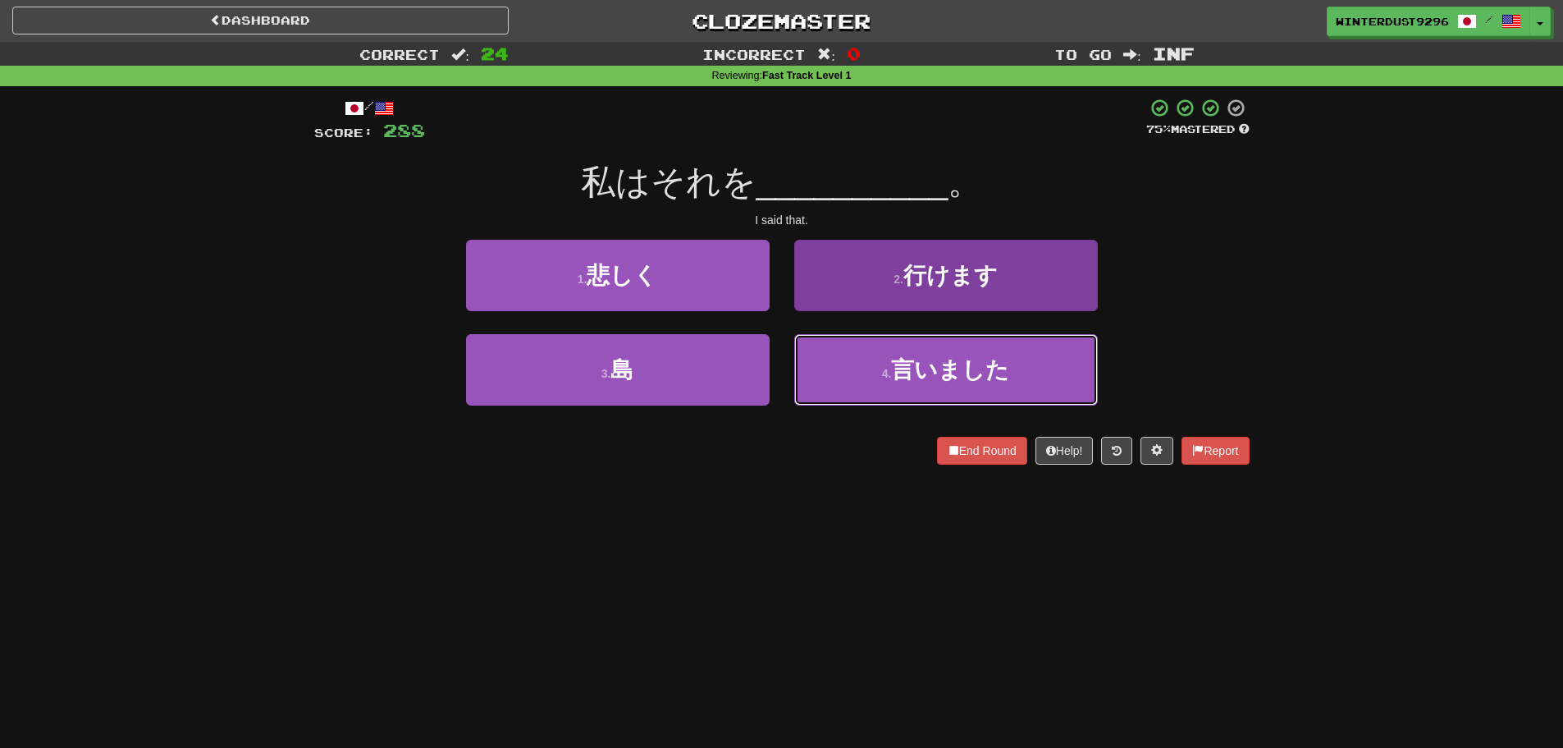
click at [847, 357] on button "4 . 言いました" at bounding box center [946, 369] width 304 height 71
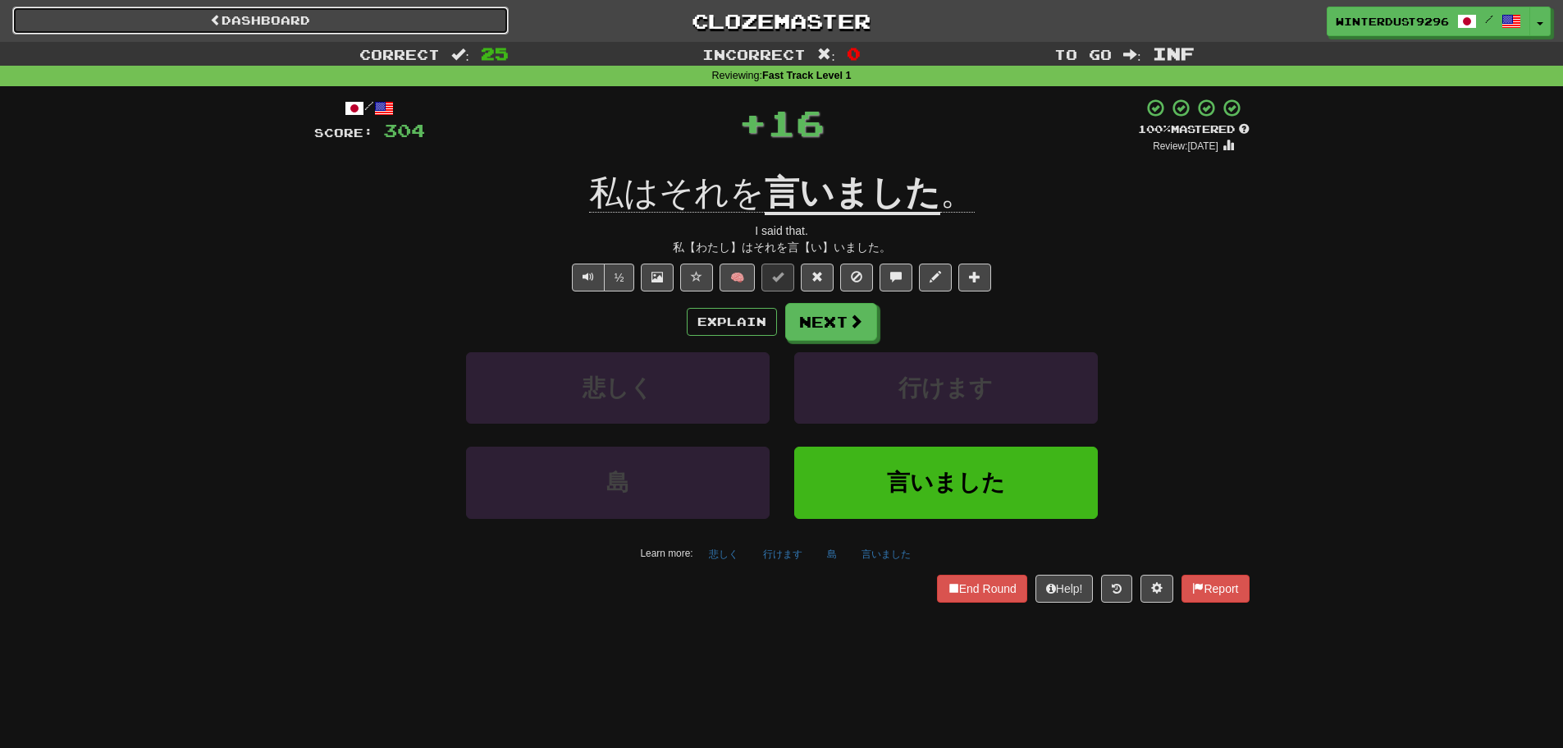
click at [331, 19] on link "Dashboard" at bounding box center [260, 21] width 496 height 28
